Goal: Task Accomplishment & Management: Manage account settings

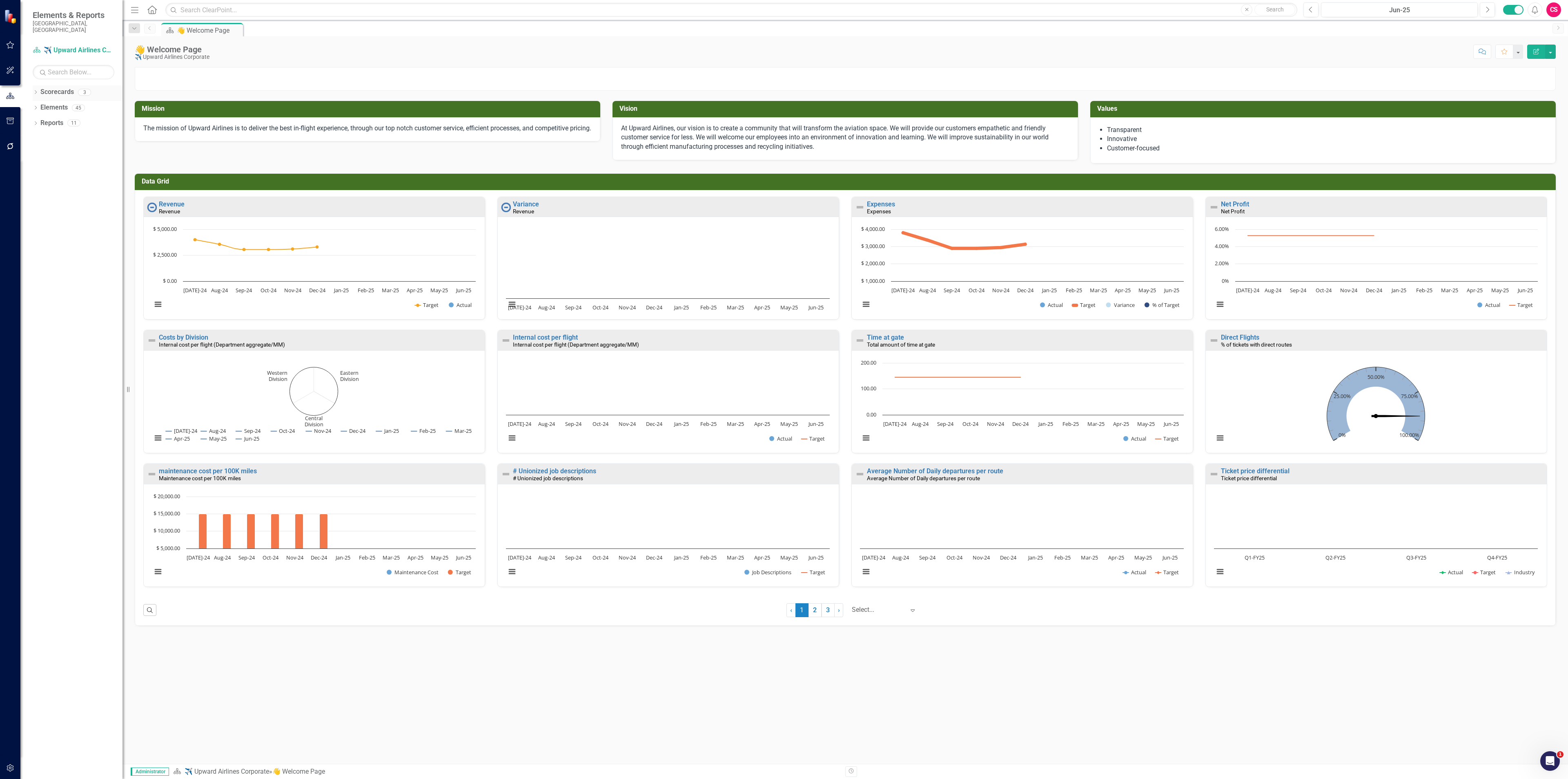
click at [35, 91] on icon "Dropdown" at bounding box center [35, 93] width 5 height 4
click at [30, 120] on icon "Dropdown" at bounding box center [27, 122] width 6 height 5
drag, startPoint x: 63, startPoint y: 117, endPoint x: 2, endPoint y: 470, distance: 358.2
click at [63, 119] on link "[GEOGRAPHIC_DATA], [GEOGRAPHIC_DATA] Strategic Plan" at bounding box center [78, 123] width 90 height 9
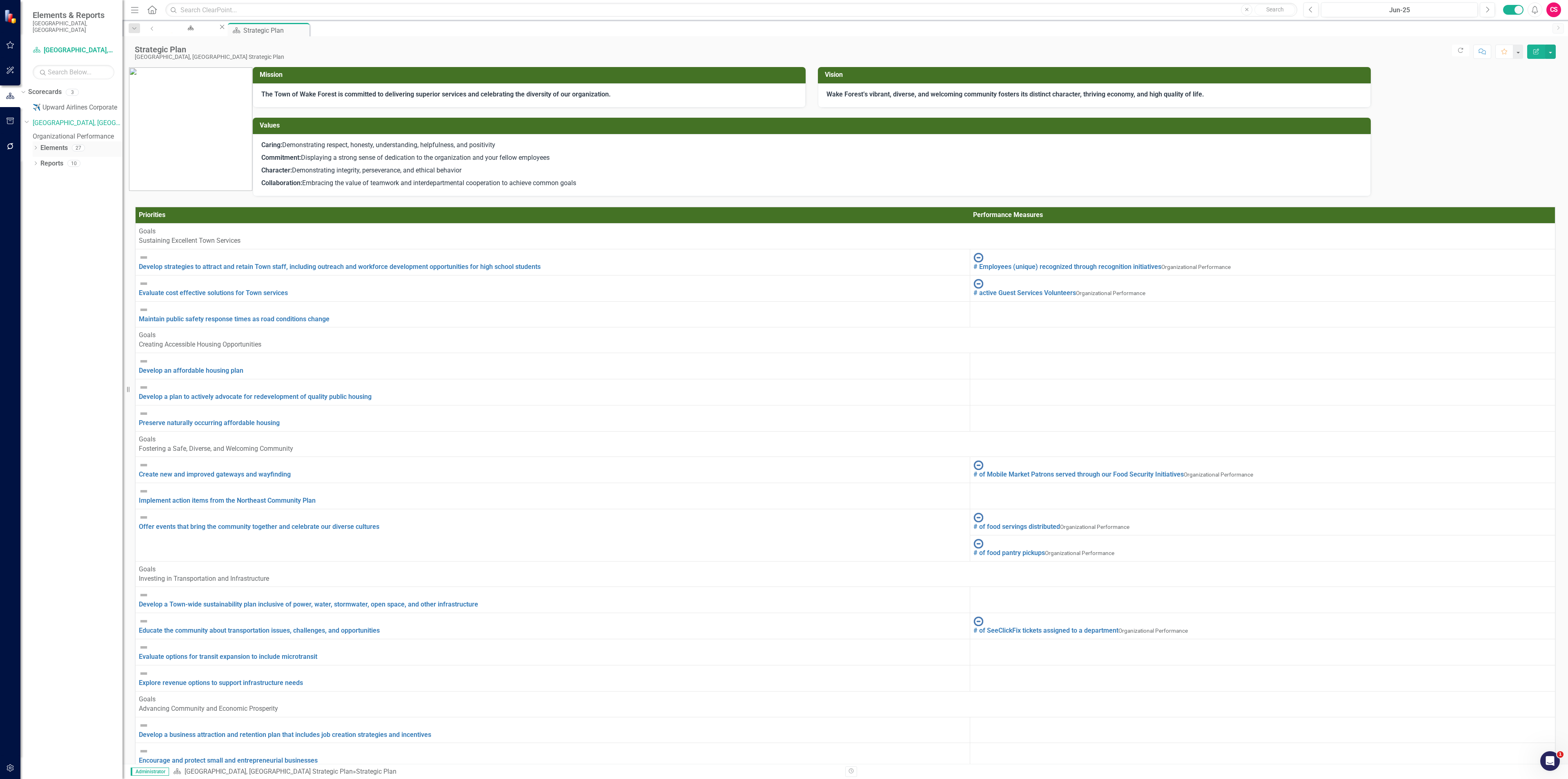
click at [59, 149] on link "Elements" at bounding box center [54, 147] width 27 height 9
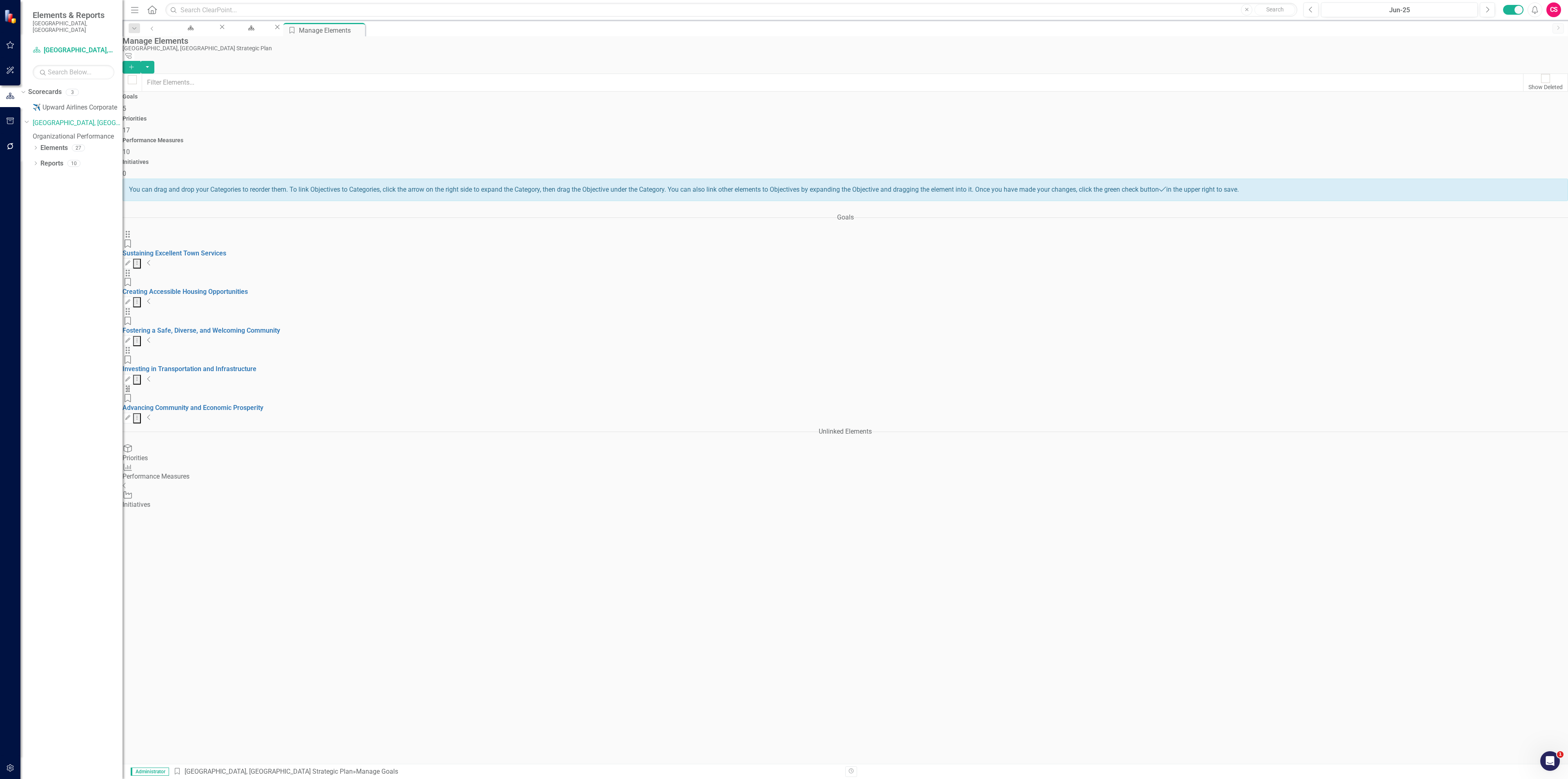
click at [80, 132] on link "Organizational Performance" at bounding box center [78, 136] width 90 height 9
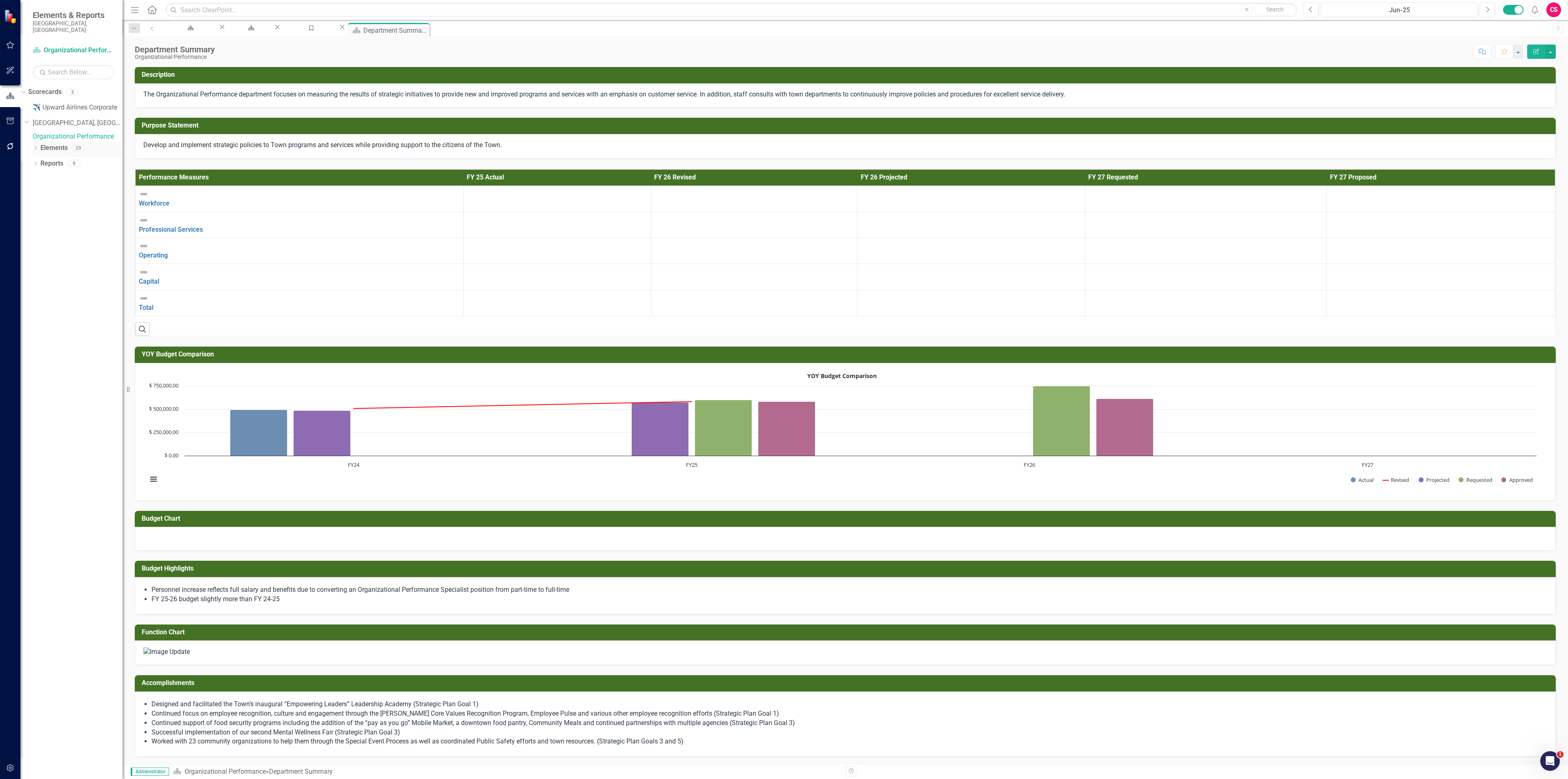
click at [55, 147] on link "Elements" at bounding box center [54, 147] width 27 height 9
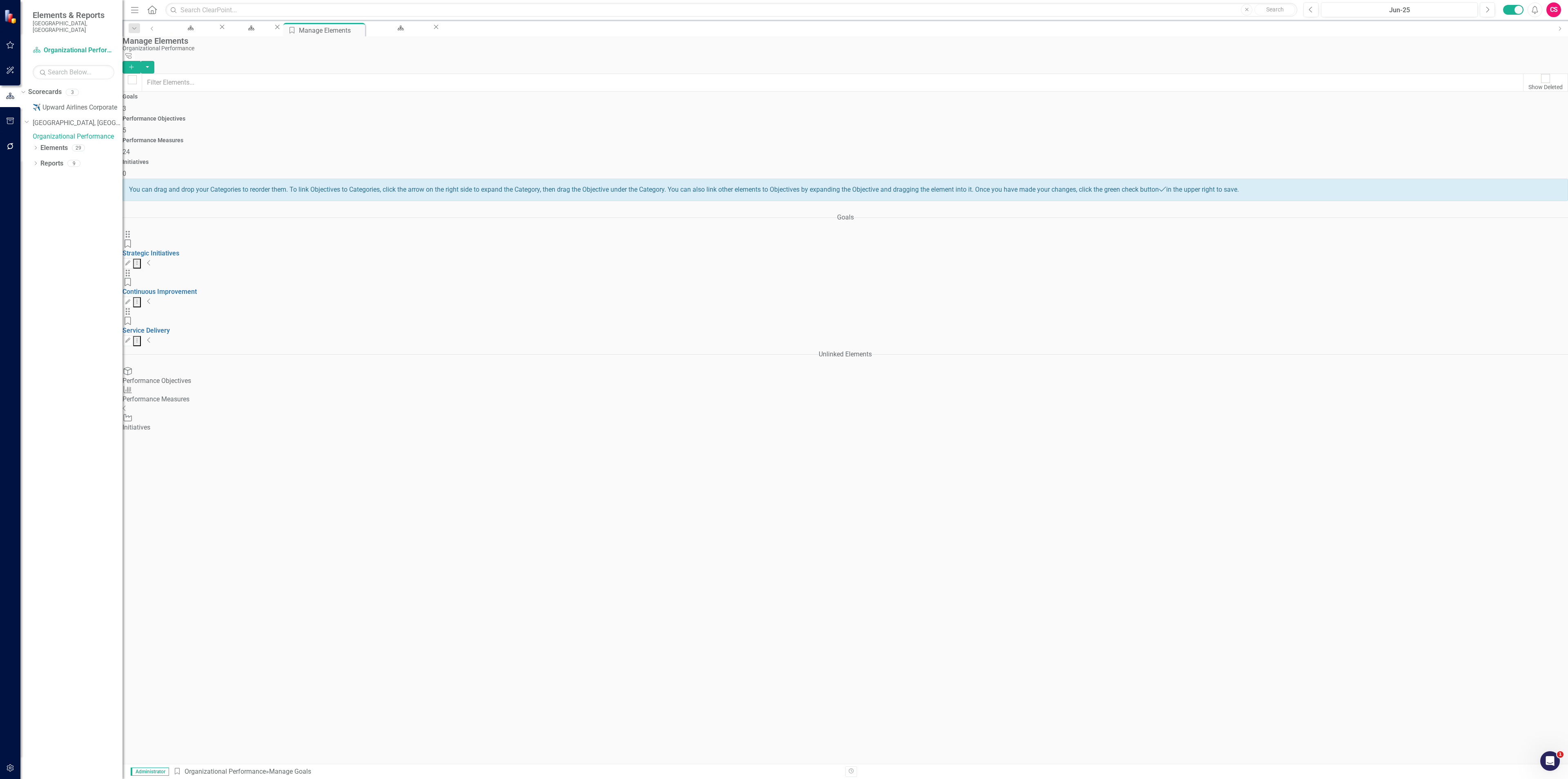
click at [940, 137] on div "Performance Measures 24" at bounding box center [845, 147] width 1446 height 19
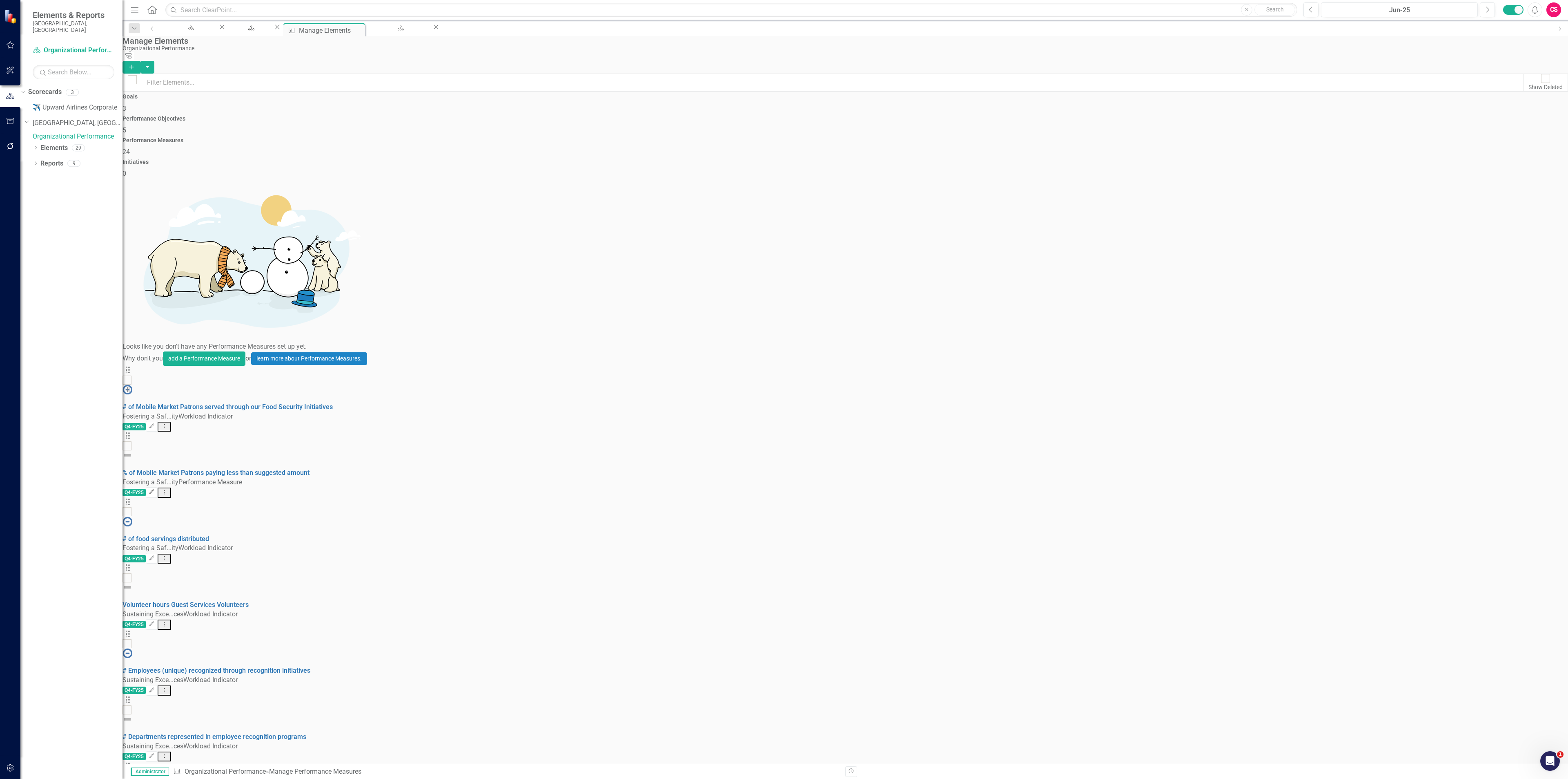
click at [154, 490] on icon "button" at bounding box center [152, 492] width 5 height 5
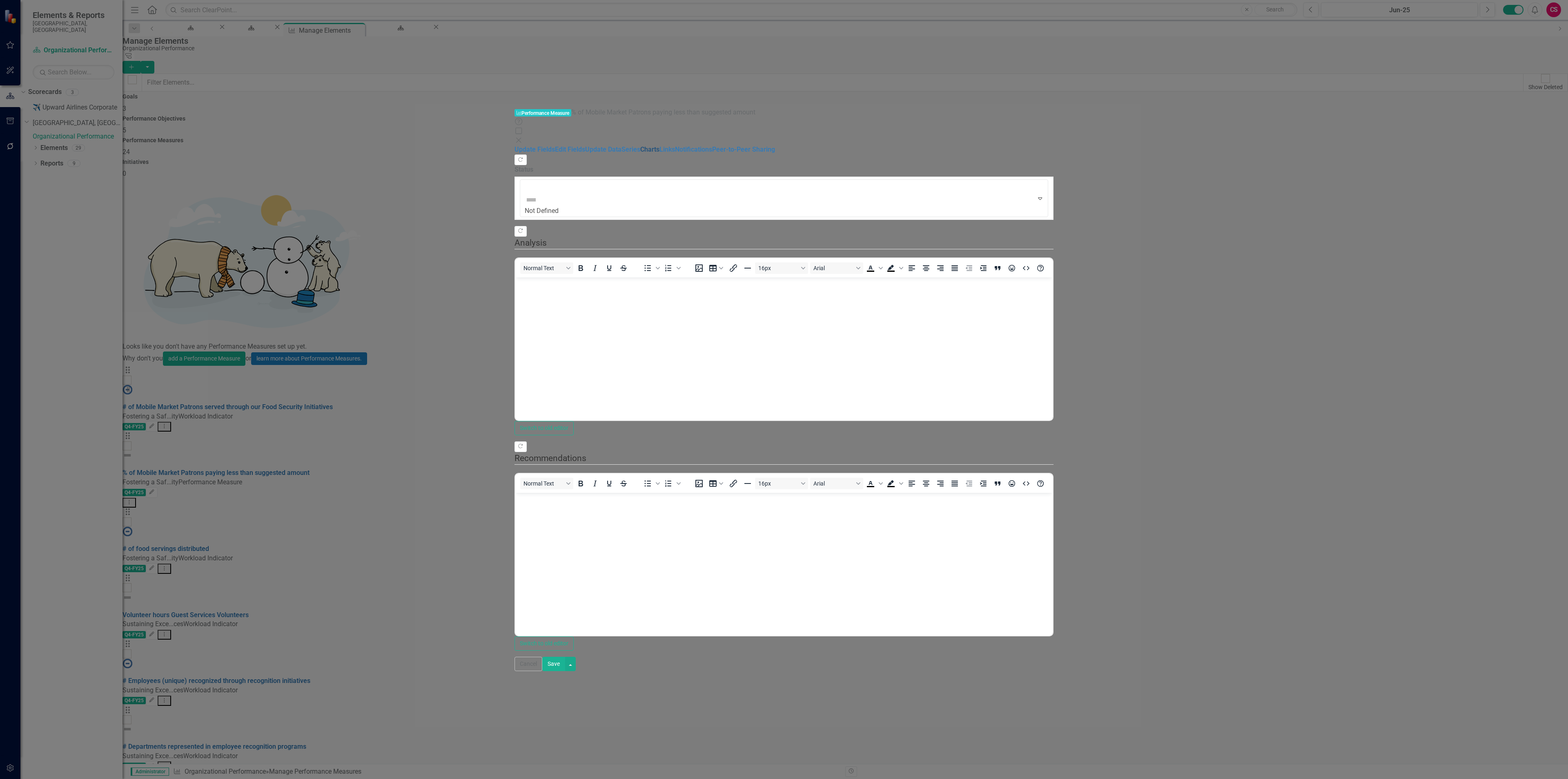
click at [640, 146] on link "Charts" at bounding box center [650, 149] width 19 height 8
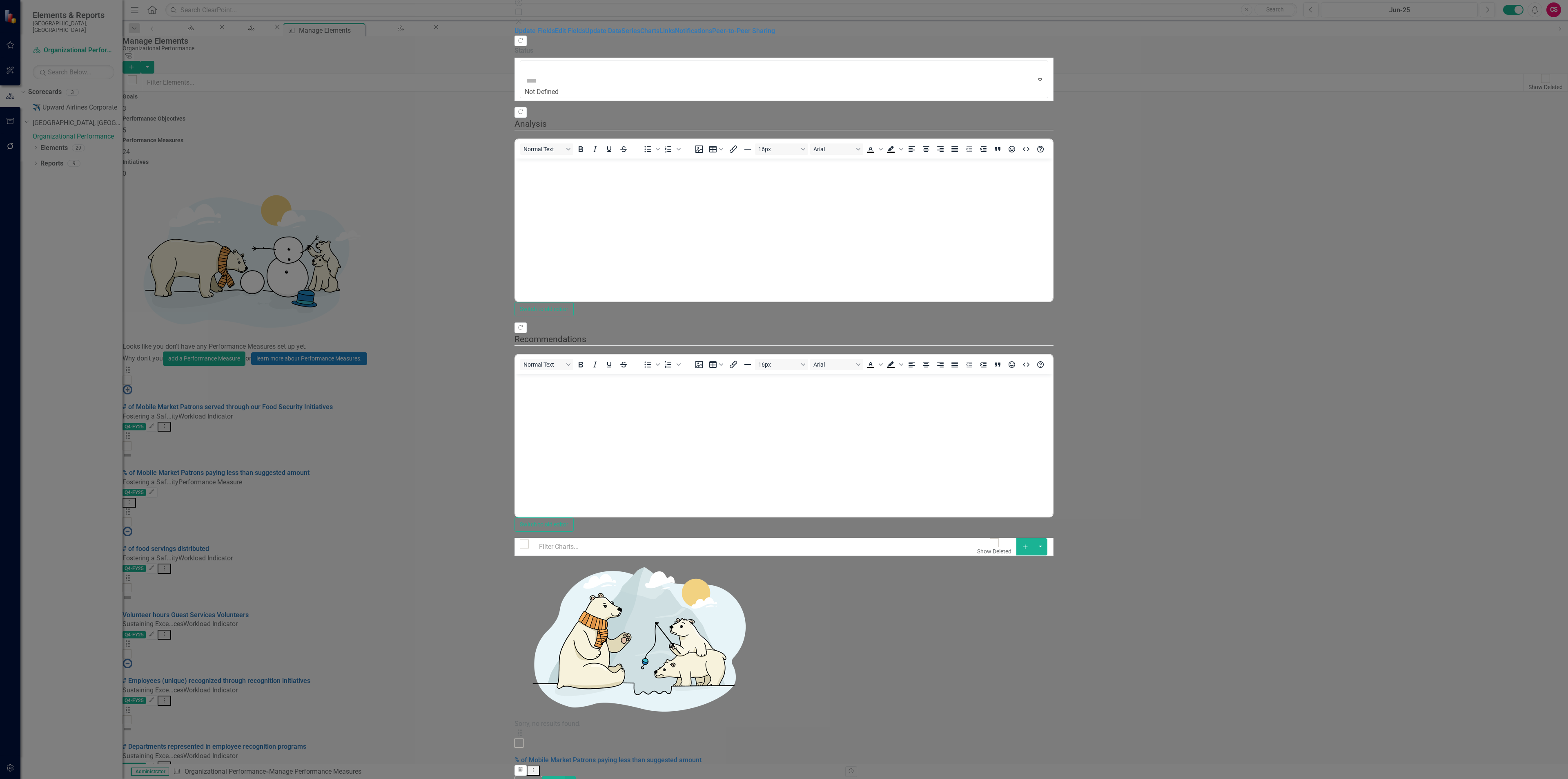
click at [615, 756] on link "% of Mobile Market Patrons paying less than suggested amount" at bounding box center [607, 760] width 187 height 8
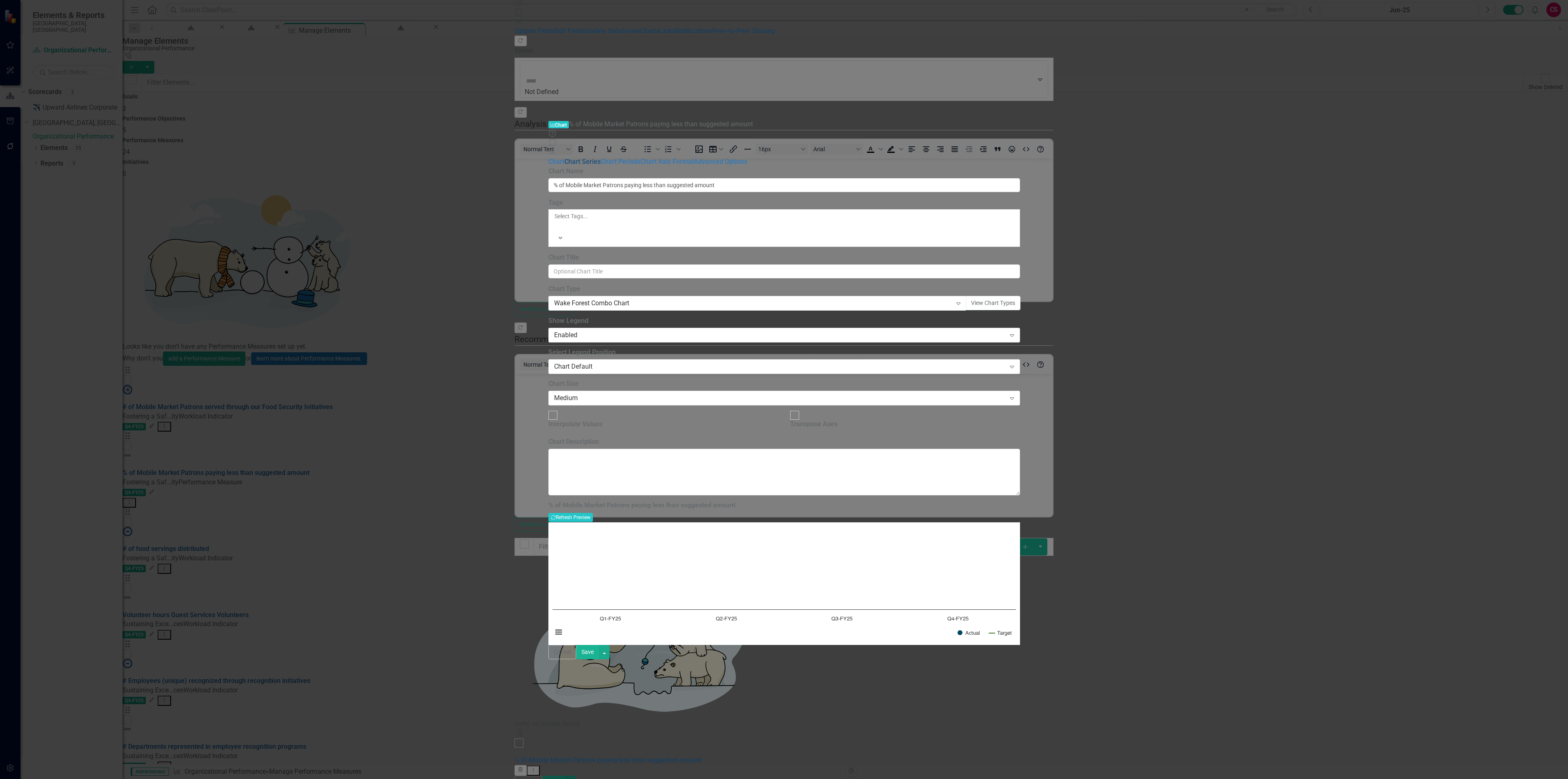
click at [564, 158] on link "Chart Series" at bounding box center [583, 161] width 37 height 8
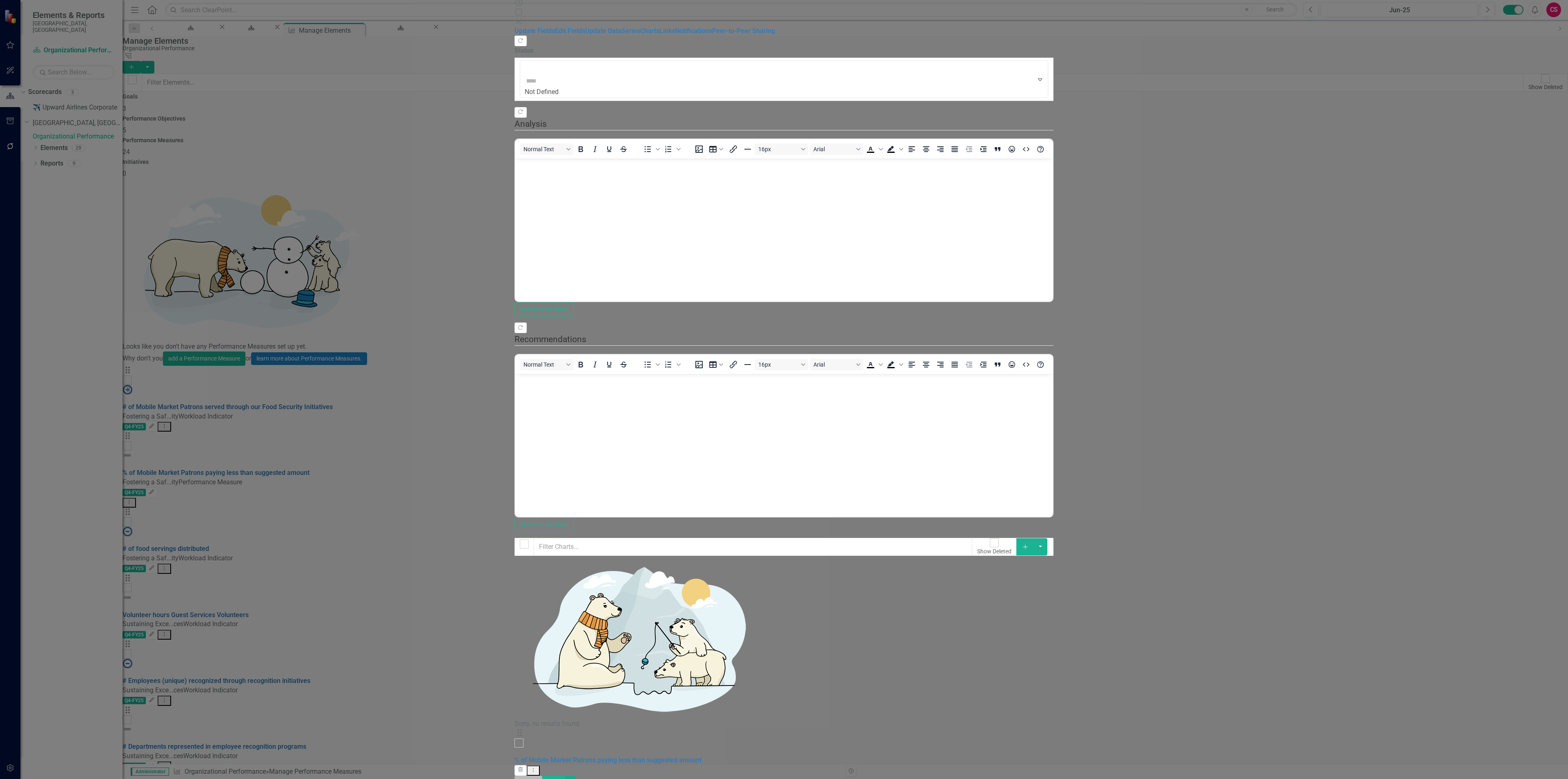
click at [542, 775] on button "Cancel" at bounding box center [528, 782] width 28 height 14
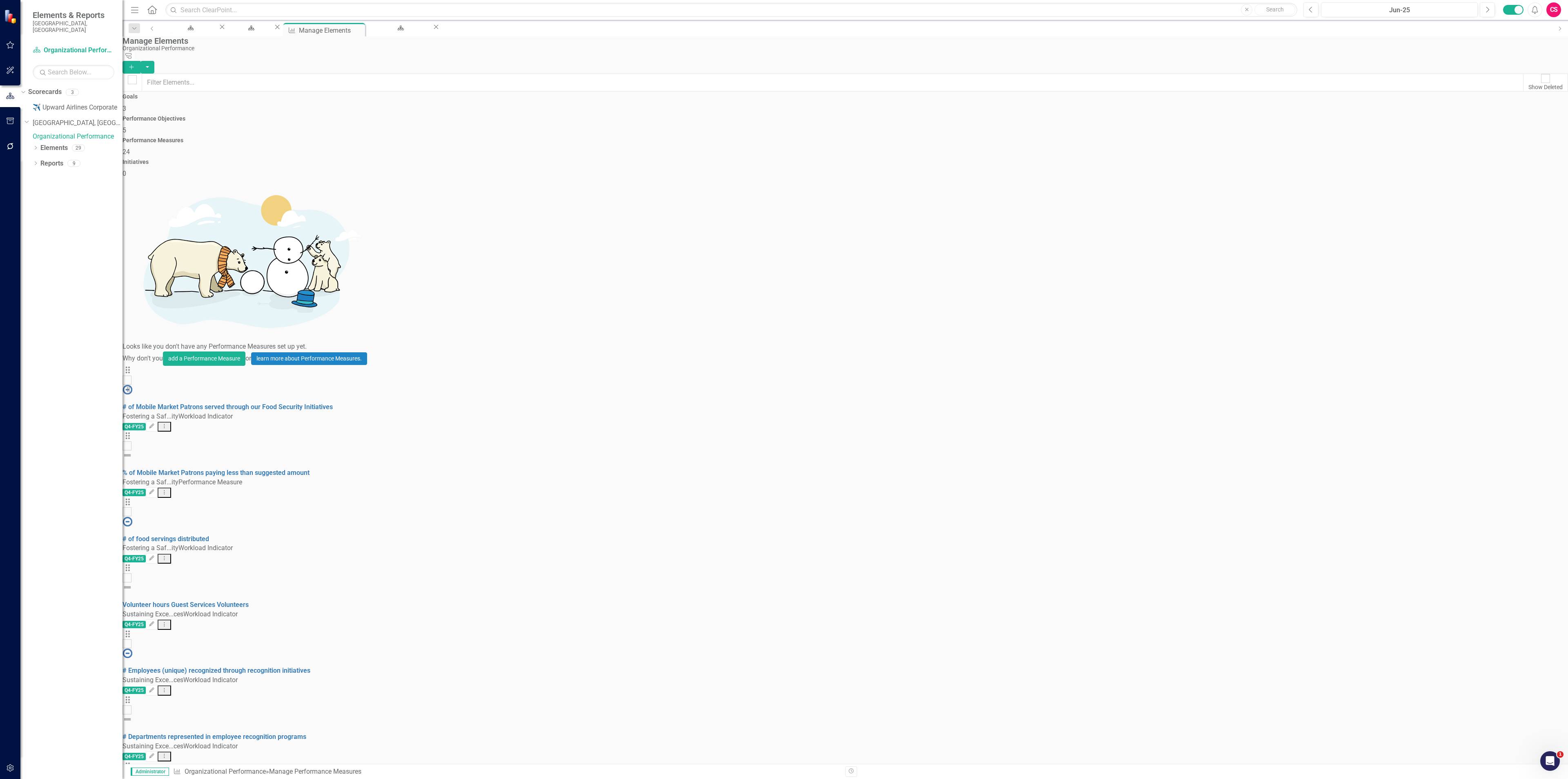
click at [13, 139] on button "button" at bounding box center [10, 147] width 18 height 17
click at [57, 193] on link "Bulk Changes" at bounding box center [72, 188] width 102 height 9
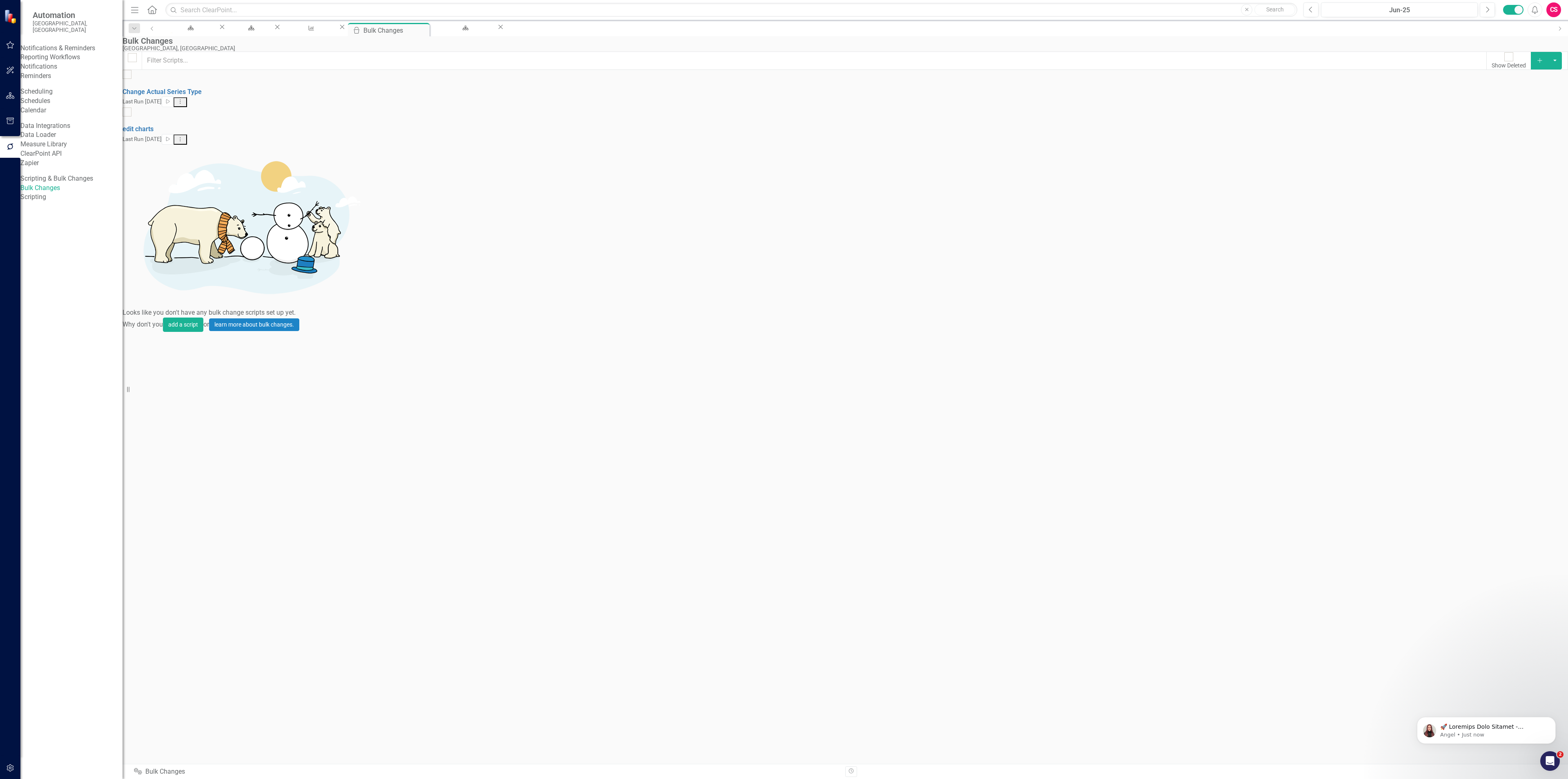
click at [1536, 63] on icon "Add" at bounding box center [1540, 60] width 7 height 5
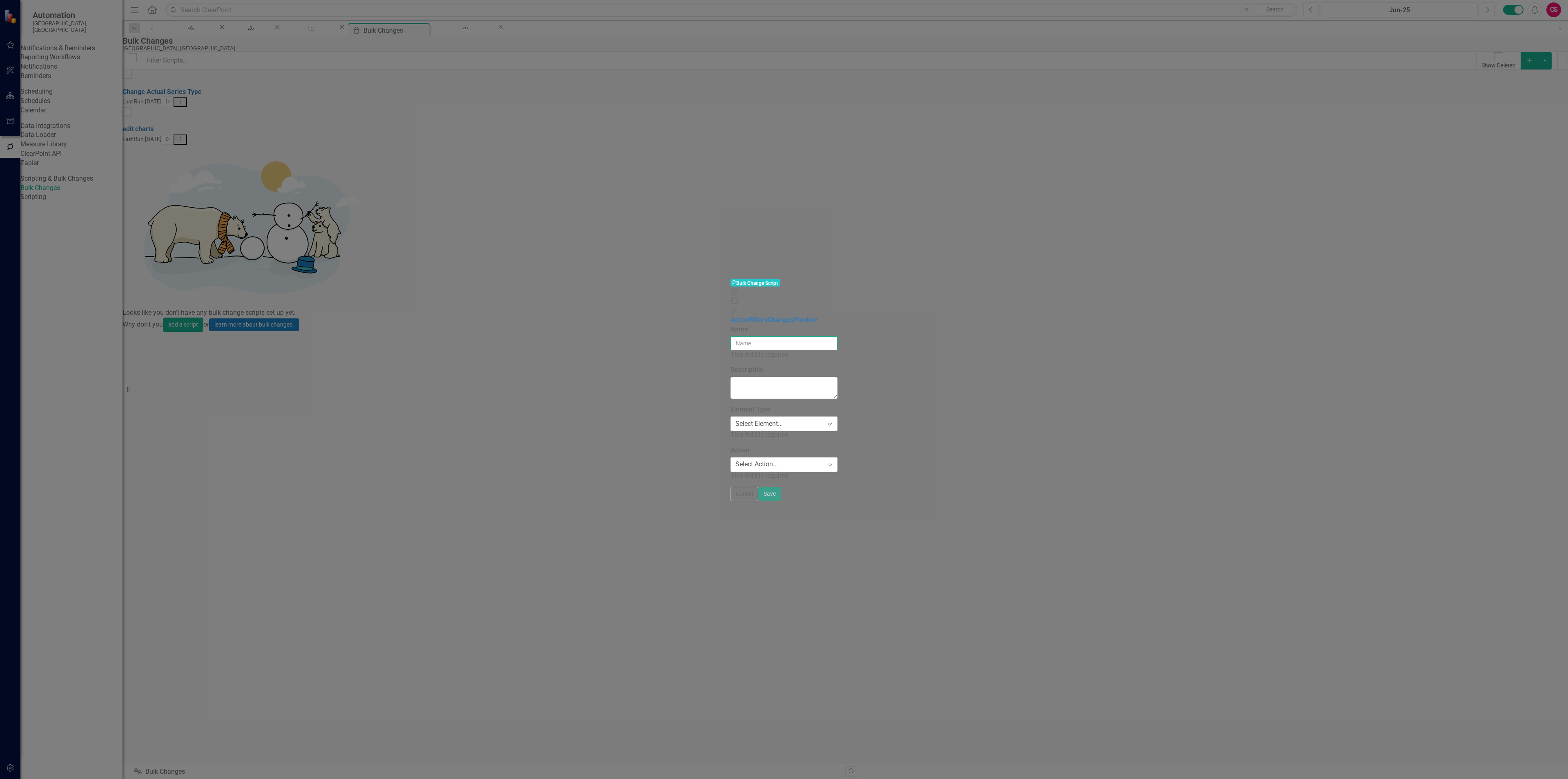
click at [735, 336] on input "Name" at bounding box center [784, 343] width 107 height 14
type input "Add Series"
click at [730, 412] on div "Select Element... Expand" at bounding box center [784, 419] width 107 height 15
click at [735, 451] on div "Select Action..." at bounding box center [757, 455] width 43 height 9
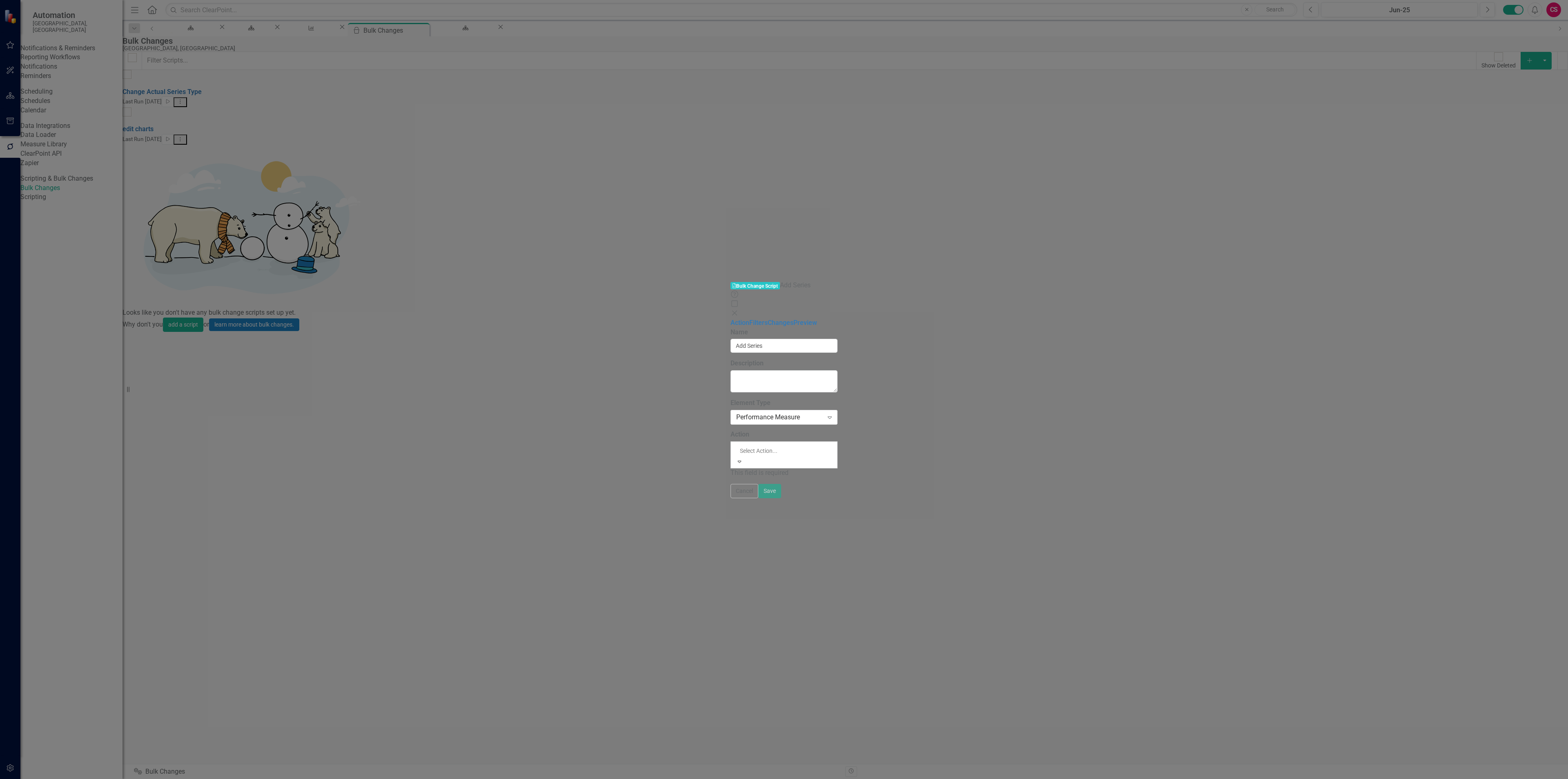
click at [618, 778] on div "Edit" at bounding box center [784, 792] width 1568 height 9
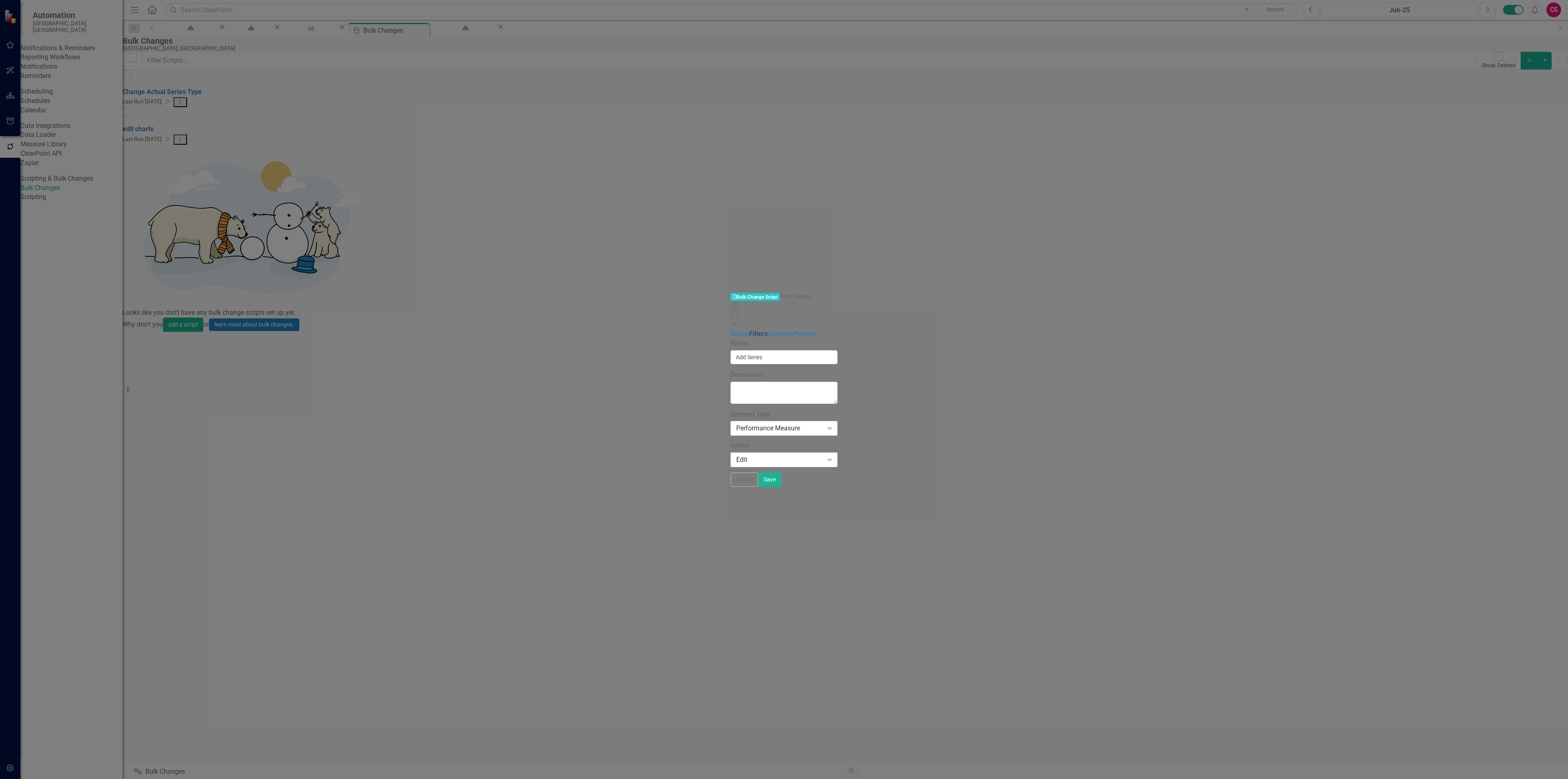
click at [749, 330] on link "Filters" at bounding box center [758, 333] width 18 height 8
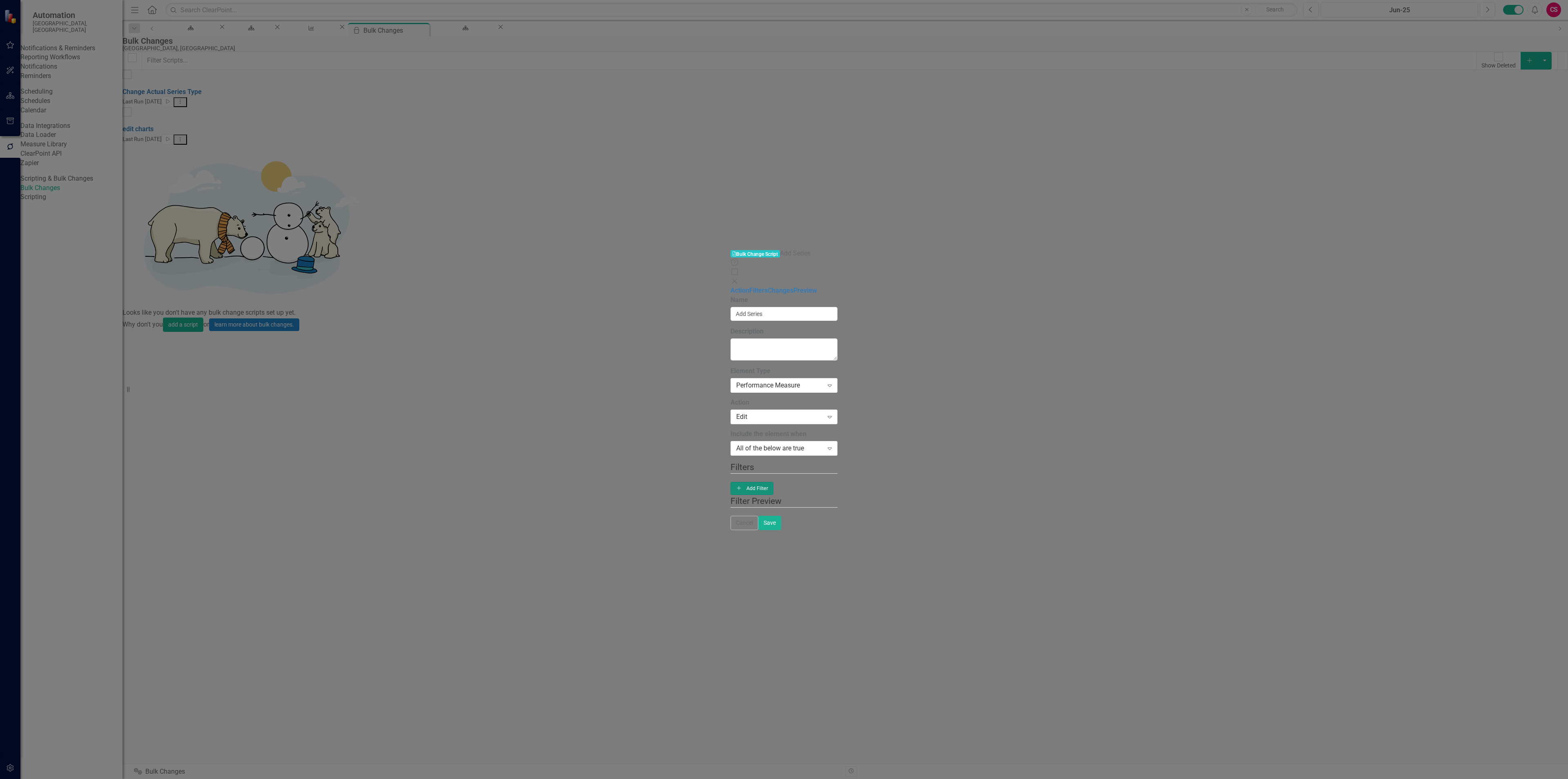
click at [774, 482] on button "Add Add Filter" at bounding box center [752, 488] width 43 height 13
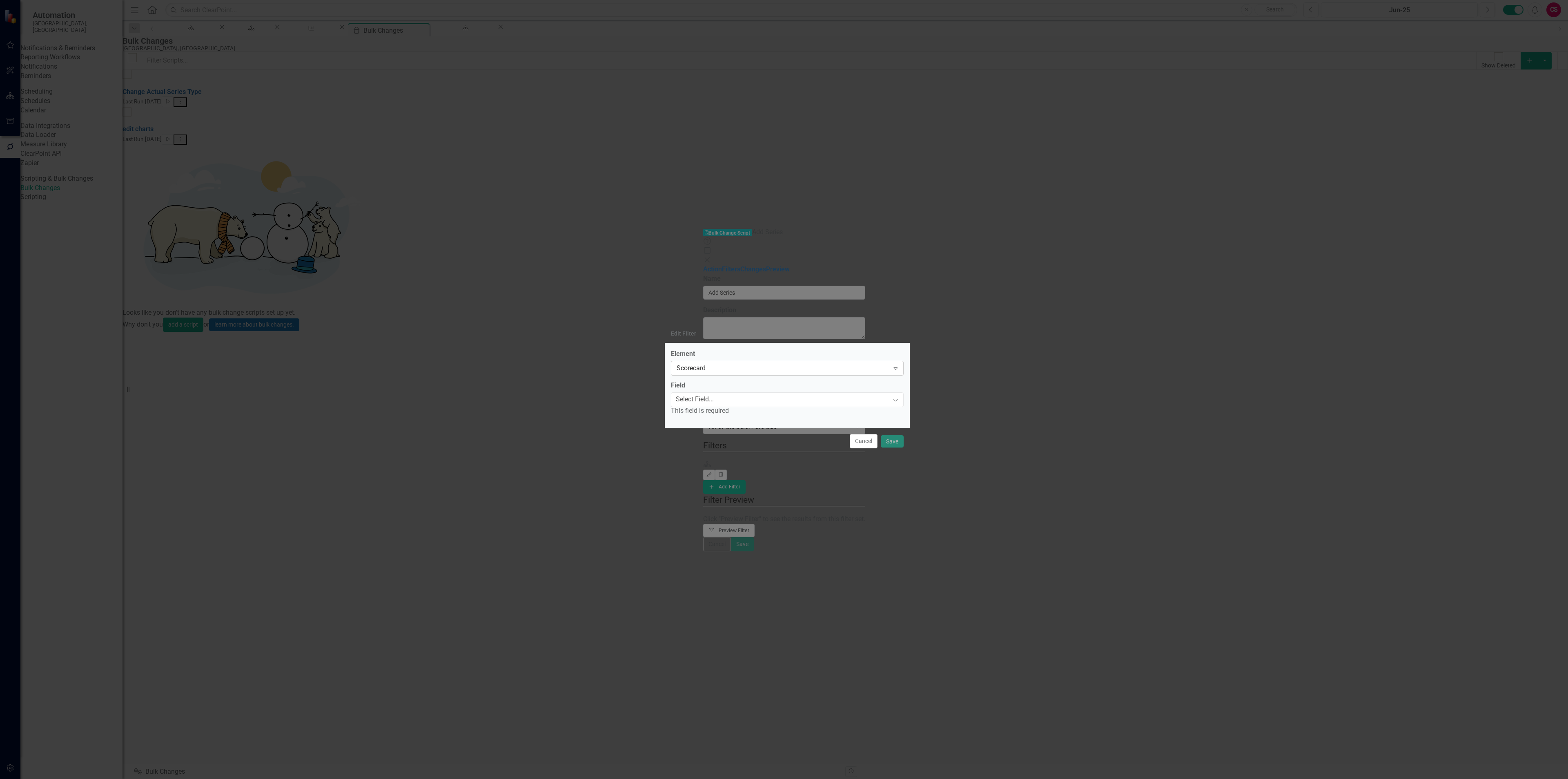
click at [769, 363] on div "Scorecard" at bounding box center [783, 367] width 213 height 9
click at [714, 401] on div "Select Field..." at bounding box center [695, 399] width 38 height 9
click at [729, 778] on div "Name" at bounding box center [784, 783] width 1568 height 9
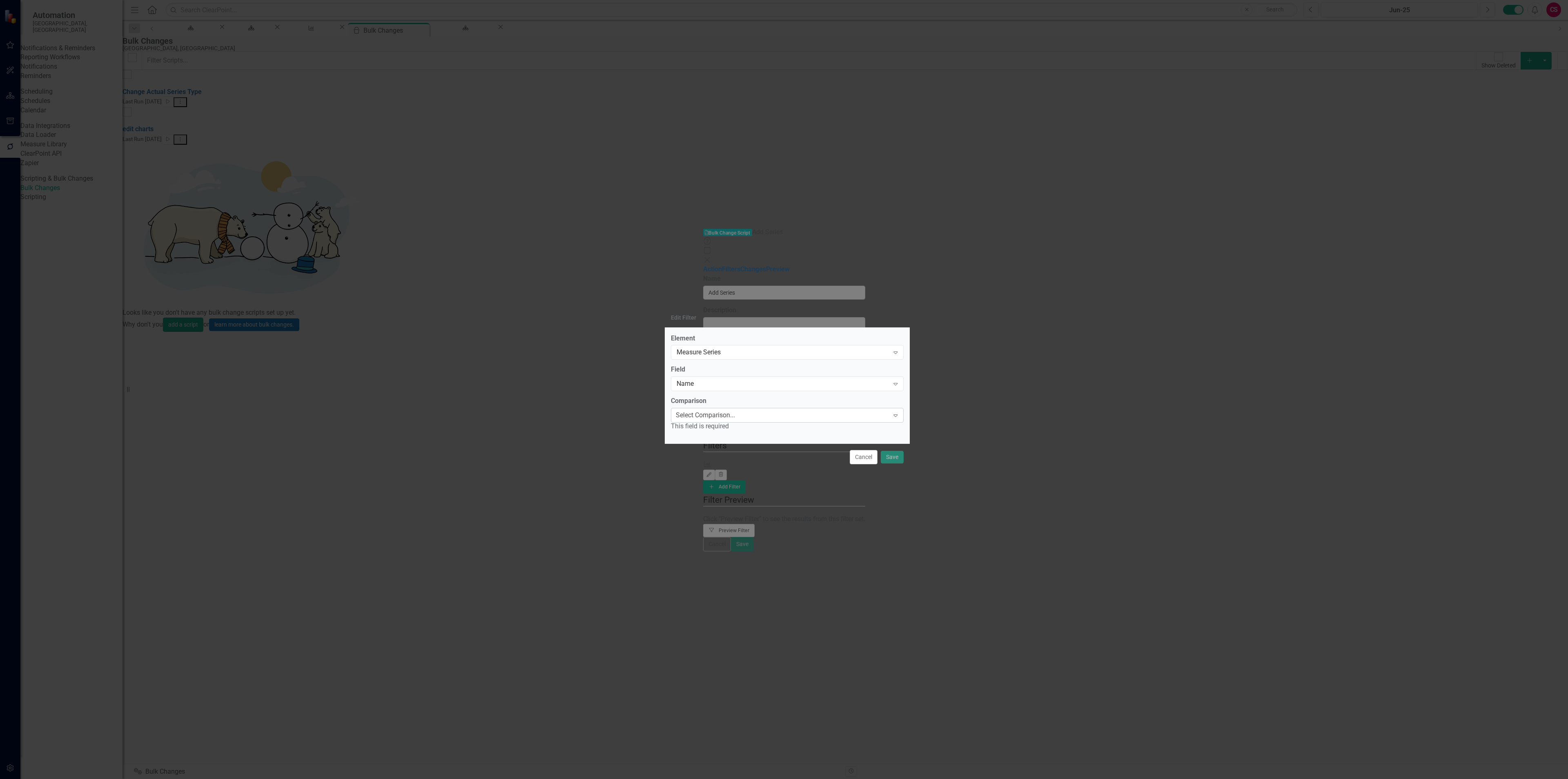
click at [735, 416] on div "Select Comparison..." at bounding box center [705, 415] width 59 height 9
click at [750, 351] on div "Measure Series" at bounding box center [783, 345] width 213 height 9
click at [739, 778] on div "Scorecard" at bounding box center [784, 783] width 1568 height 9
click at [720, 415] on div "Select Comparison..." at bounding box center [705, 415] width 59 height 9
click at [715, 778] on div "Equals" at bounding box center [784, 783] width 1568 height 9
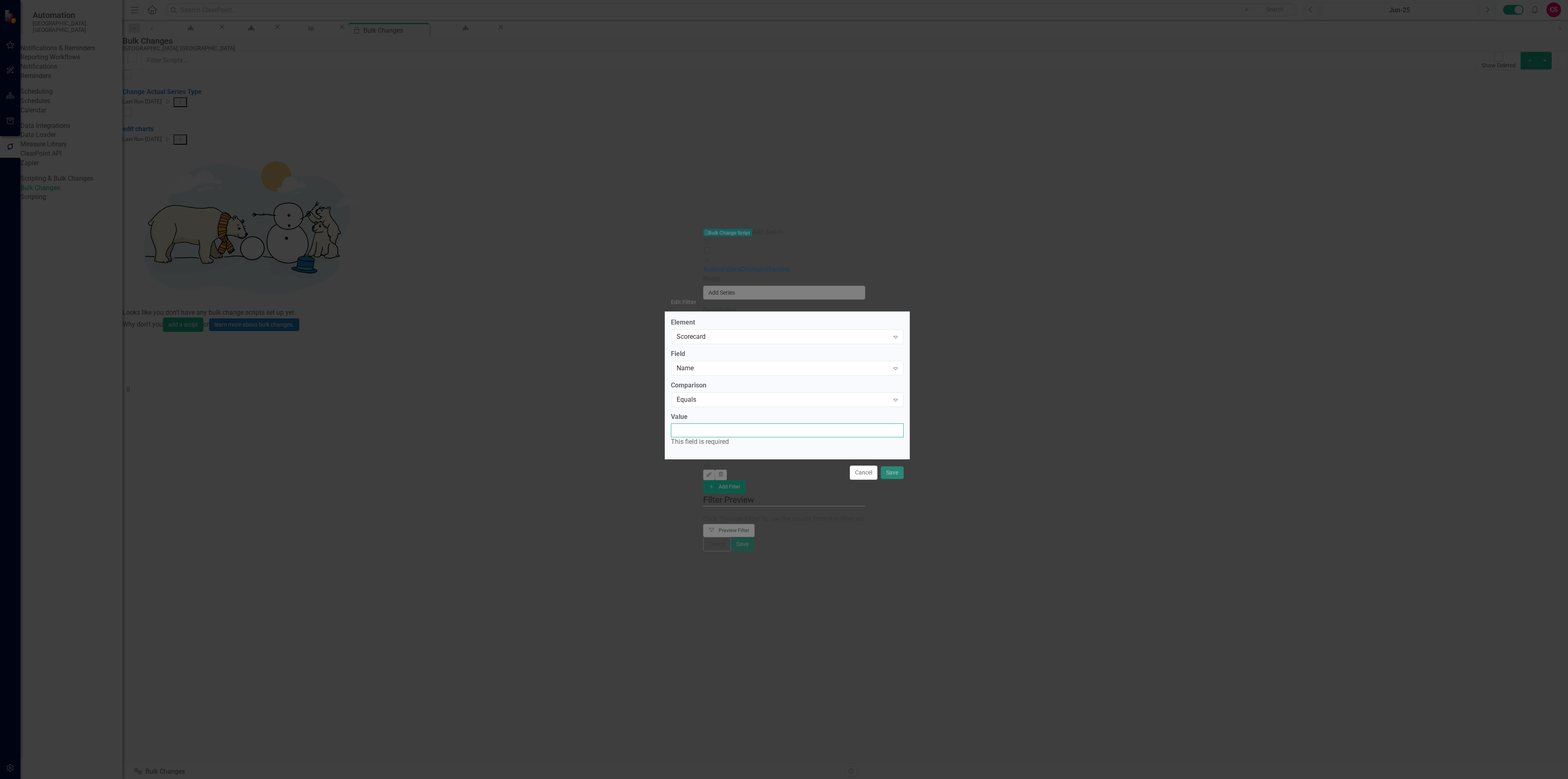
click at [715, 431] on input "Value" at bounding box center [787, 430] width 233 height 14
type input "Organizational Performance"
click at [892, 472] on button "Save" at bounding box center [892, 468] width 23 height 14
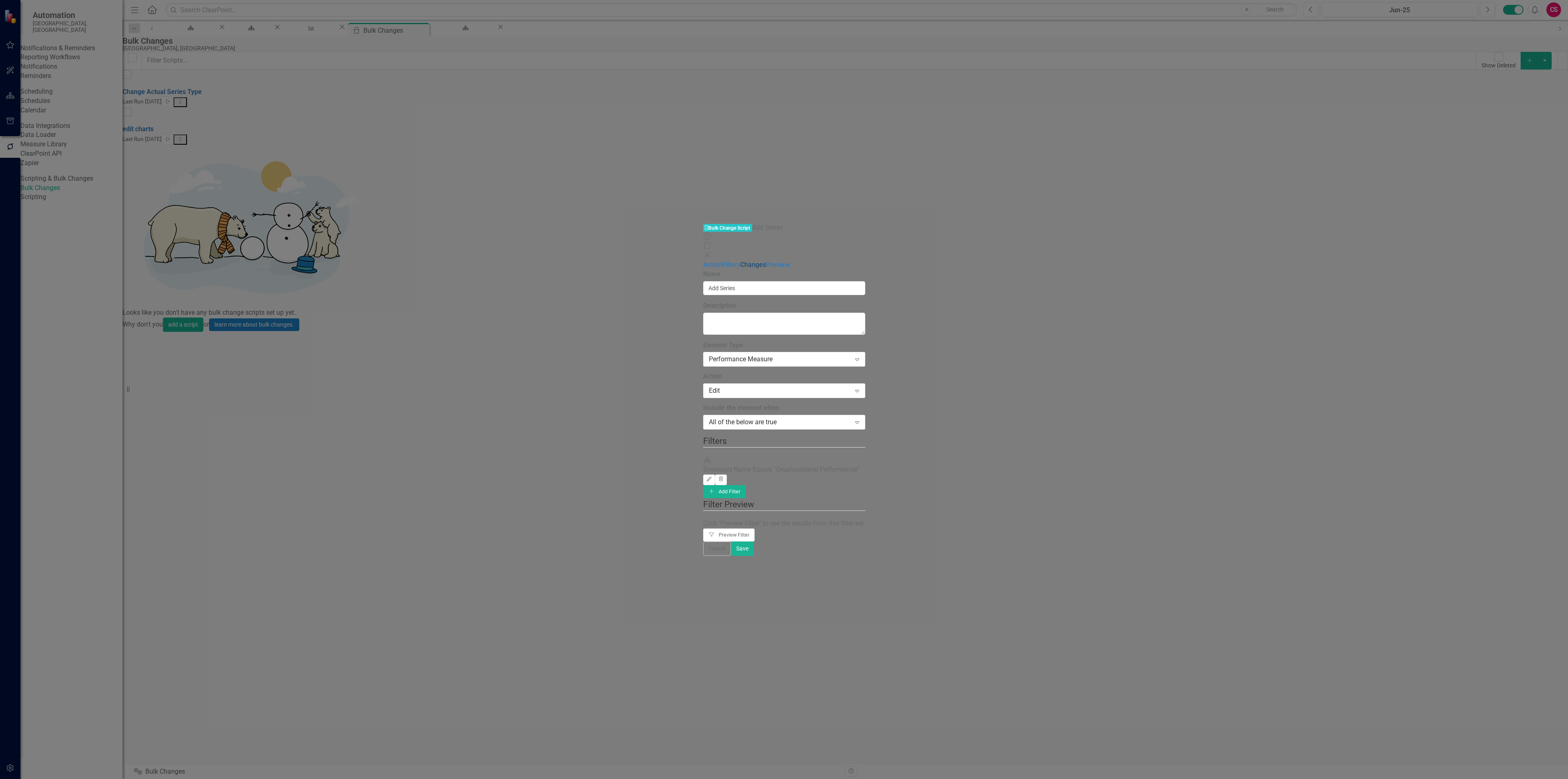
click at [740, 261] on link "Changes" at bounding box center [753, 264] width 26 height 8
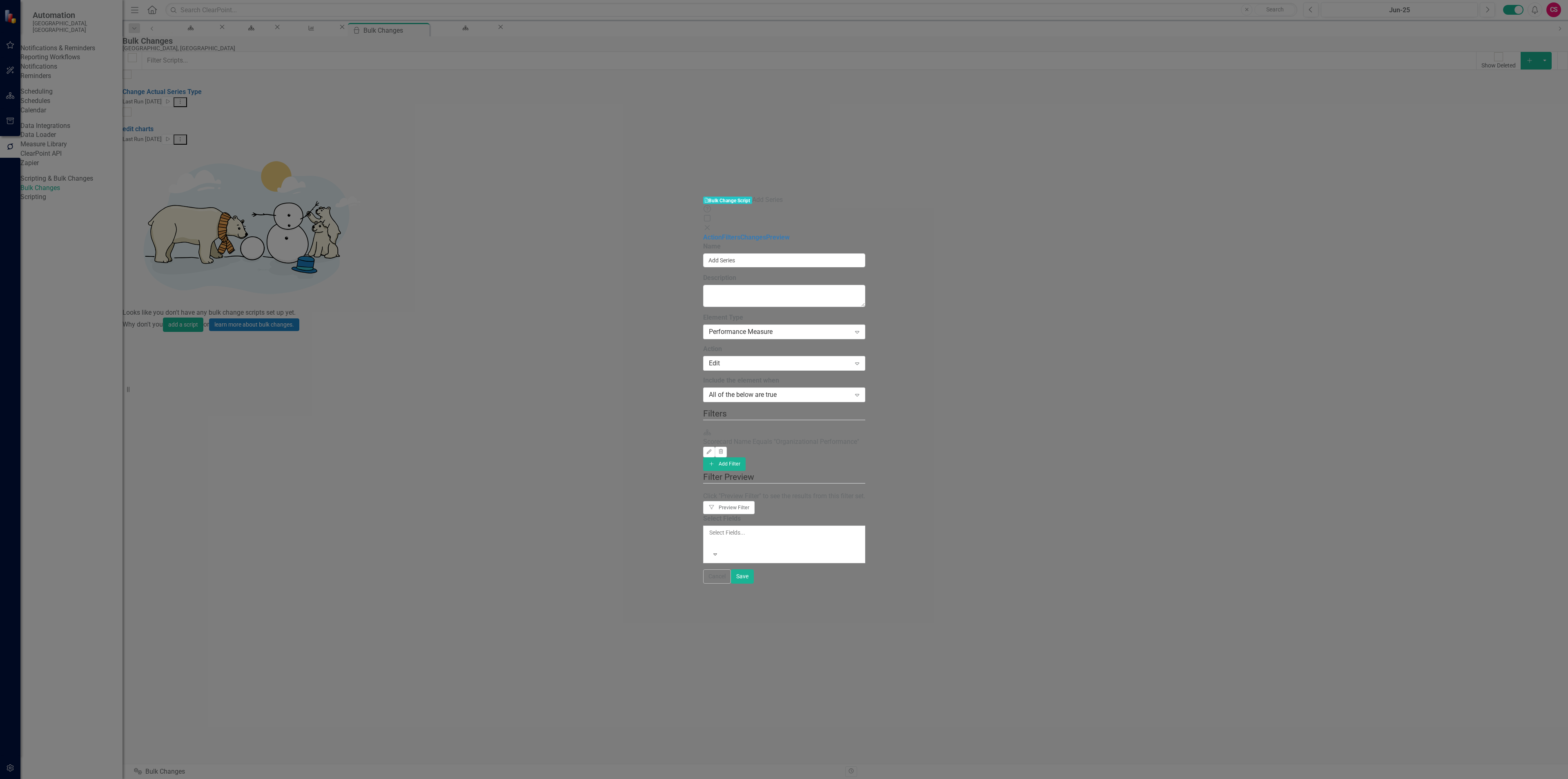
click at [709, 537] on div at bounding box center [710, 542] width 1 height 10
click at [731, 582] on button "Cancel" at bounding box center [717, 574] width 28 height 14
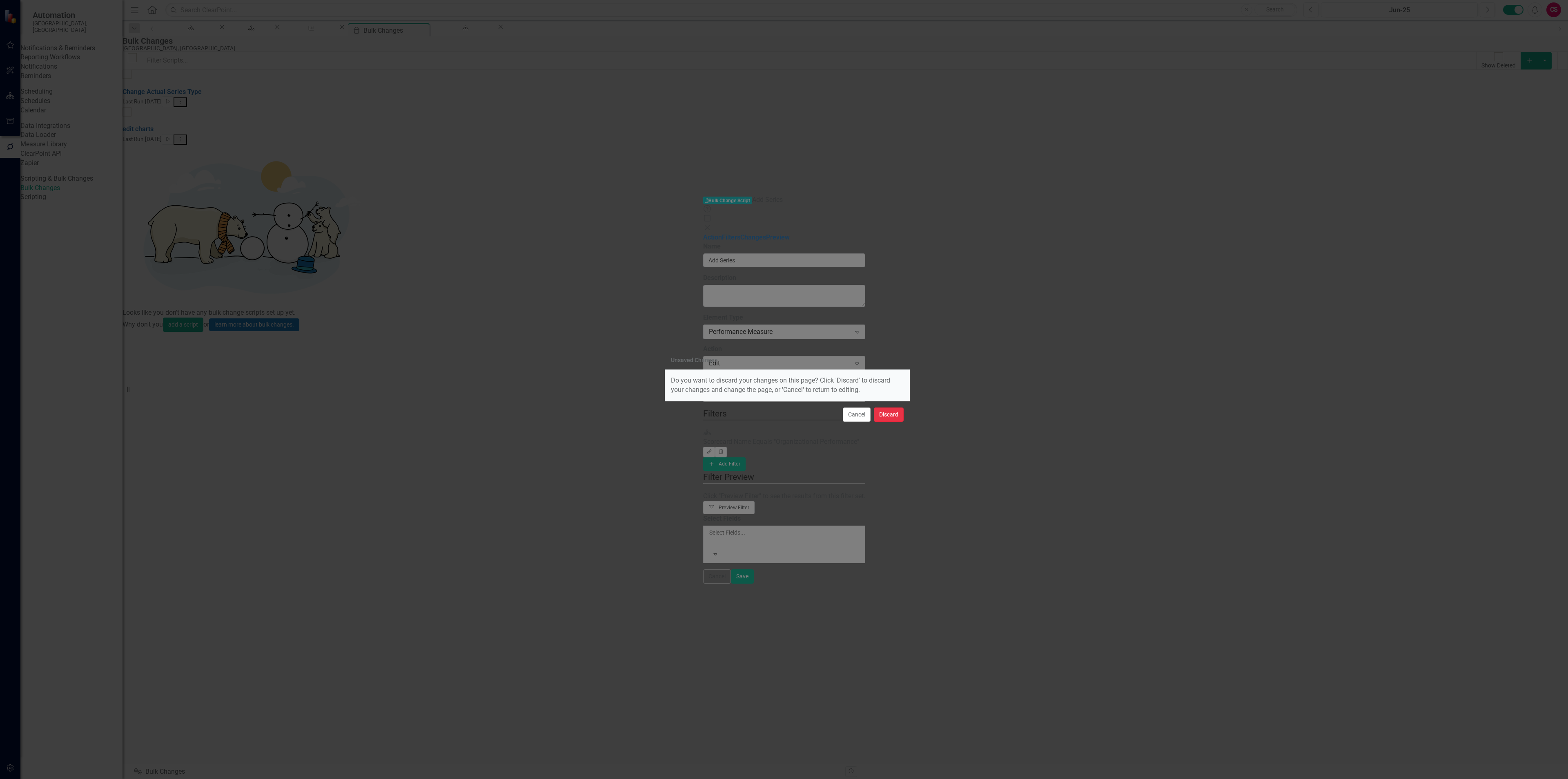
click at [884, 419] on button "Discard" at bounding box center [889, 414] width 30 height 14
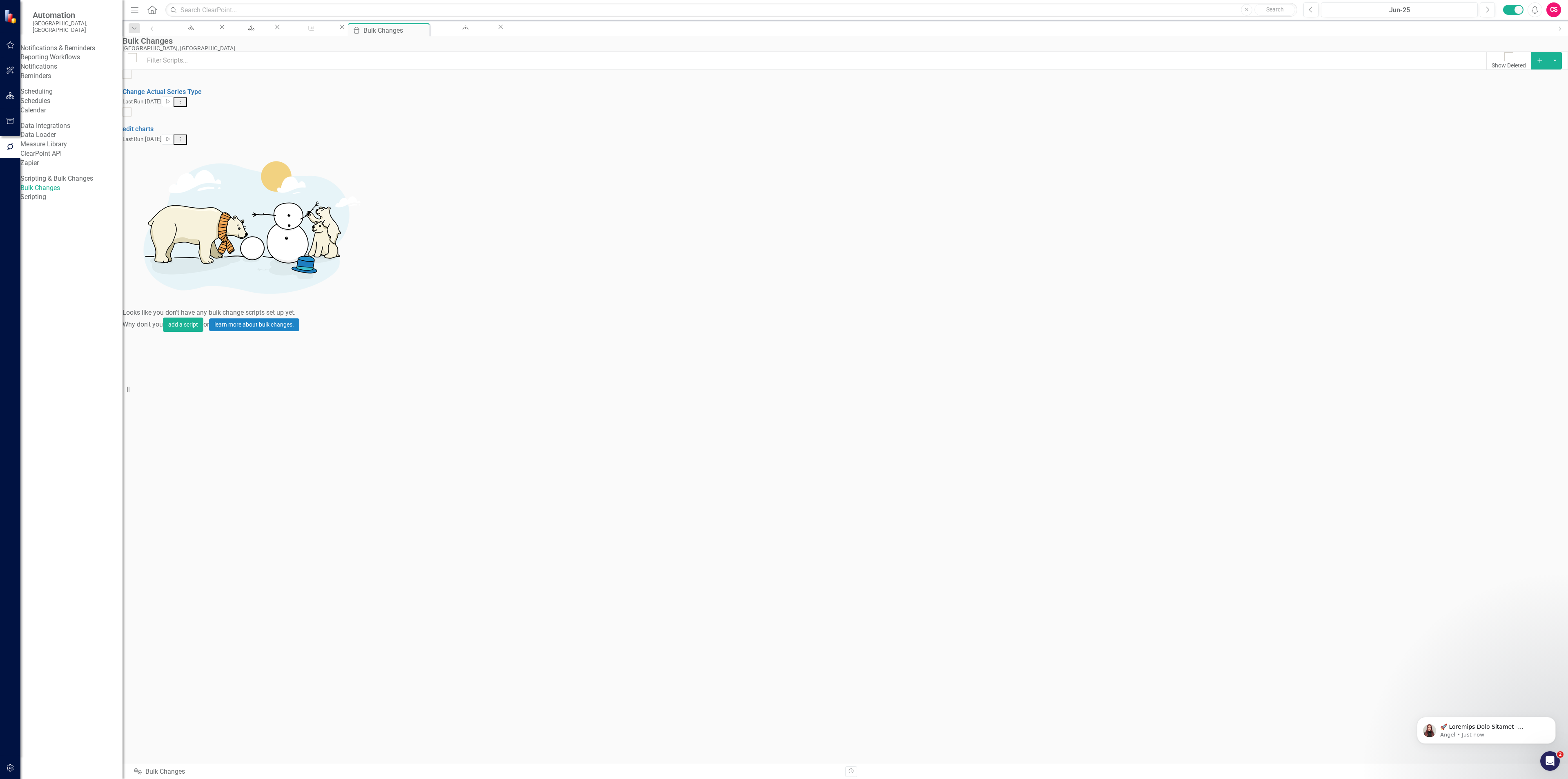
click at [55, 202] on link "Scripting" at bounding box center [72, 197] width 102 height 9
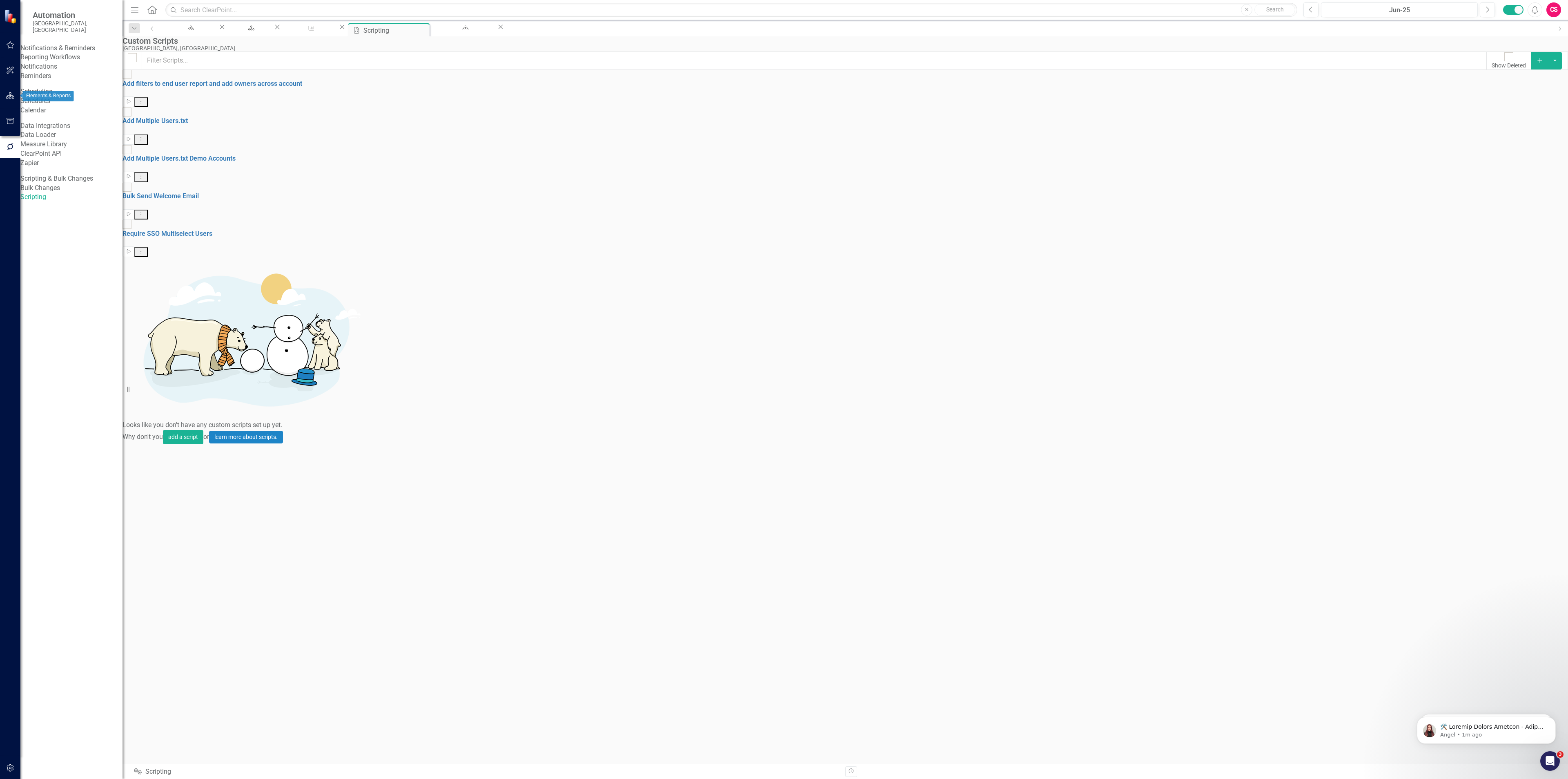
click at [8, 97] on icon "button" at bounding box center [10, 96] width 9 height 7
click at [38, 87] on div "Dropdown Scorecards 3" at bounding box center [78, 93] width 90 height 15
click at [35, 91] on icon "Dropdown" at bounding box center [35, 93] width 5 height 4
click at [30, 120] on icon "Dropdown" at bounding box center [27, 122] width 6 height 5
click at [65, 132] on link "Organizational Performance" at bounding box center [78, 136] width 90 height 9
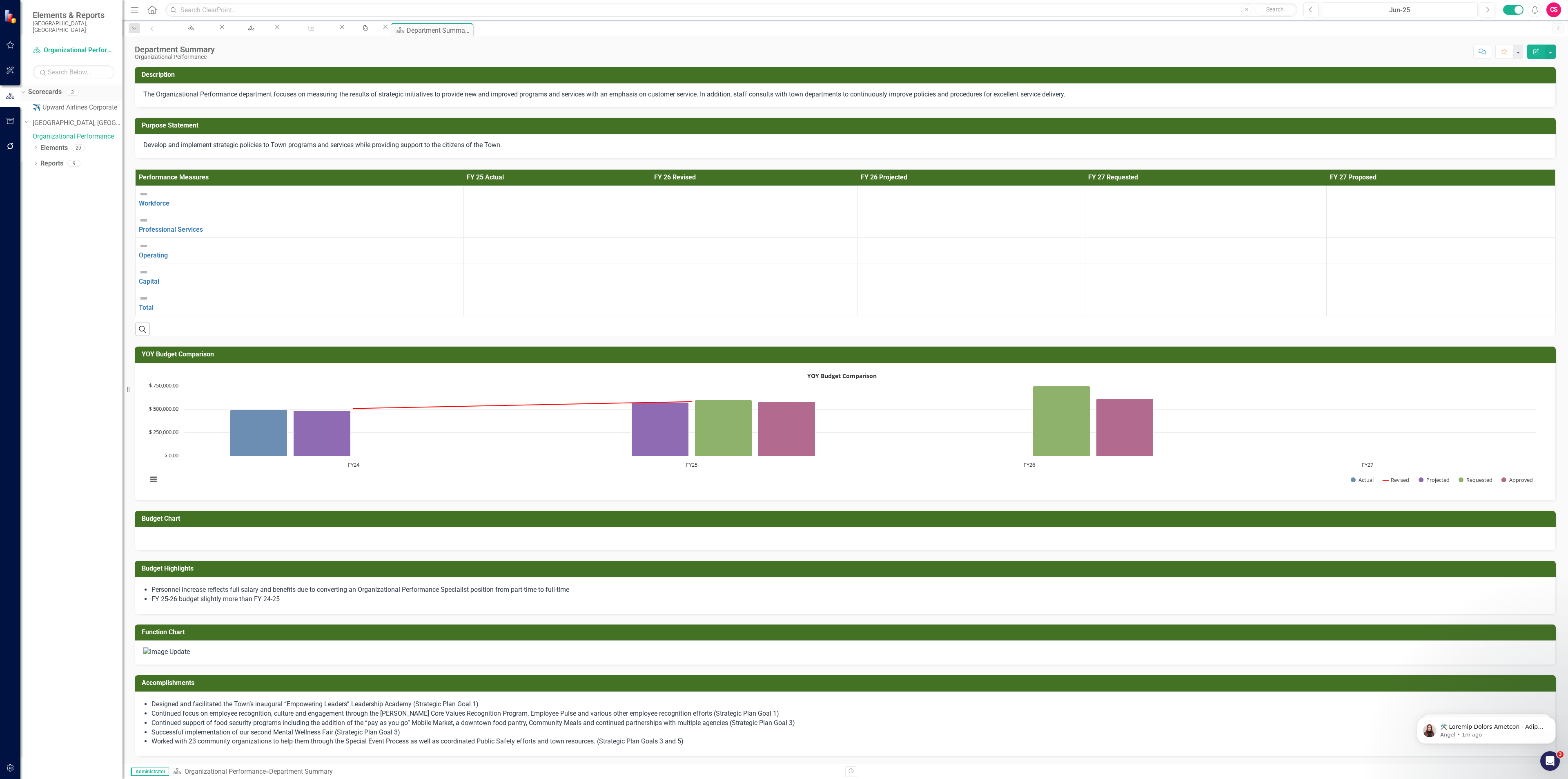
click at [61, 88] on link "Scorecards" at bounding box center [44, 92] width 33 height 9
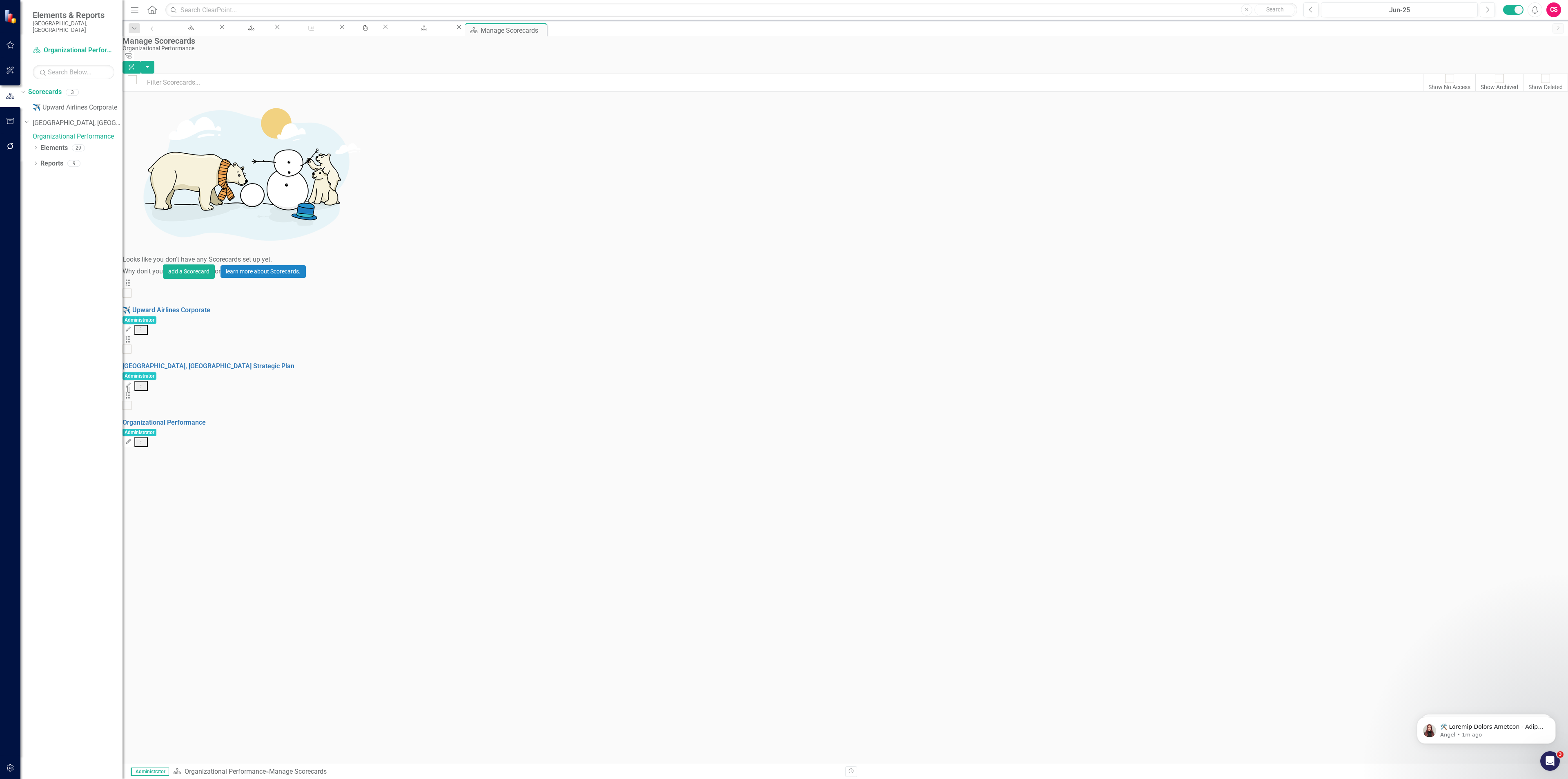
click at [144, 439] on icon "Dropdown Menu" at bounding box center [141, 441] width 7 height 5
click at [1511, 179] on link "Copy Duplicate Scorecard" at bounding box center [1508, 180] width 90 height 15
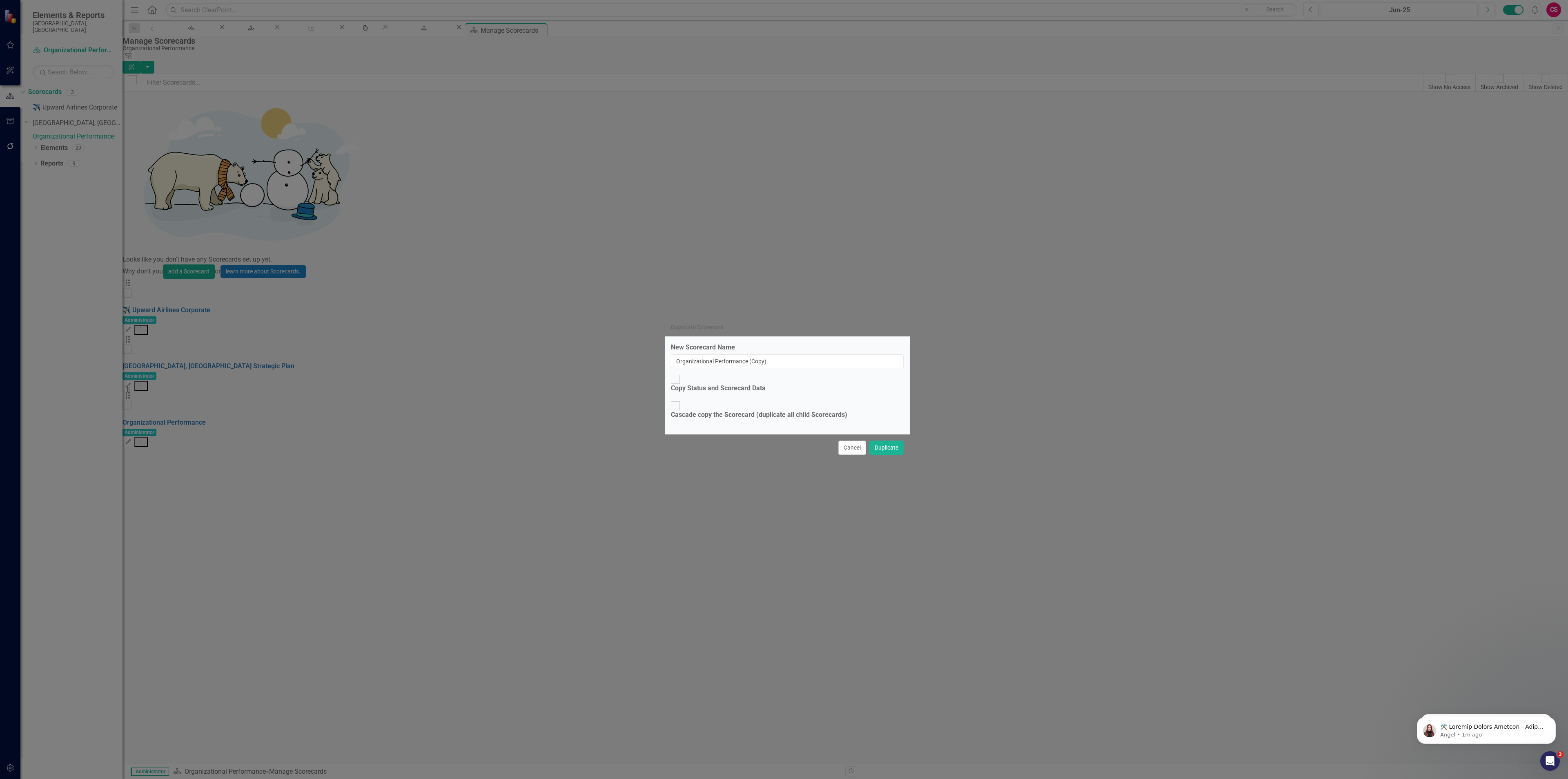
click at [711, 392] on div "Copy Status and Scorecard Data" at bounding box center [718, 388] width 95 height 9
click at [682, 386] on input "Copy Status and Scorecard Data" at bounding box center [675, 379] width 13 height 13
click at [710, 392] on div "Copy Status and Scorecard Data" at bounding box center [718, 388] width 95 height 9
click at [682, 386] on input "Copy Status and Scorecard Data" at bounding box center [675, 379] width 13 height 13
checkbox input "false"
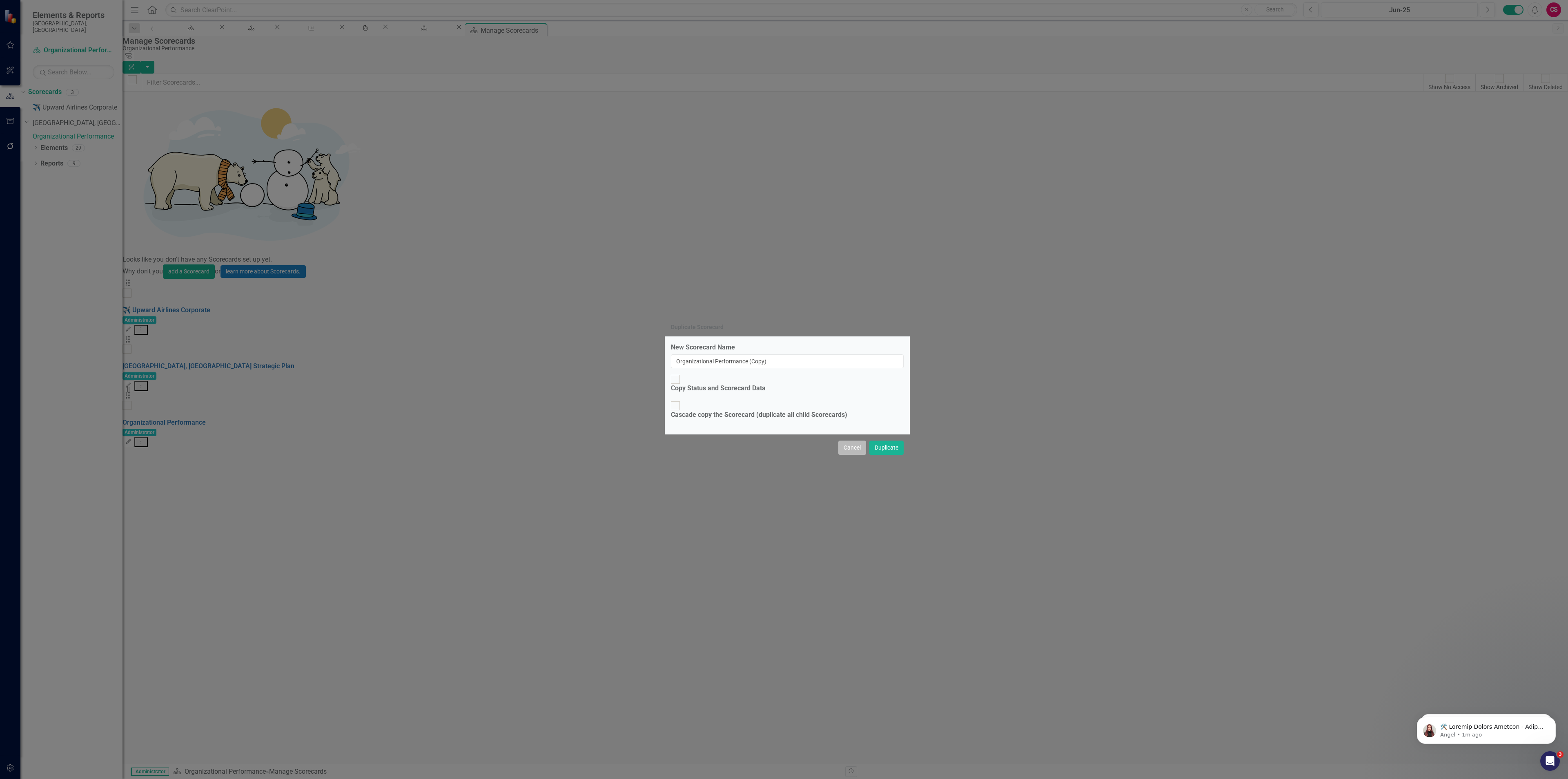
click at [841, 440] on button "Cancel" at bounding box center [852, 447] width 28 height 14
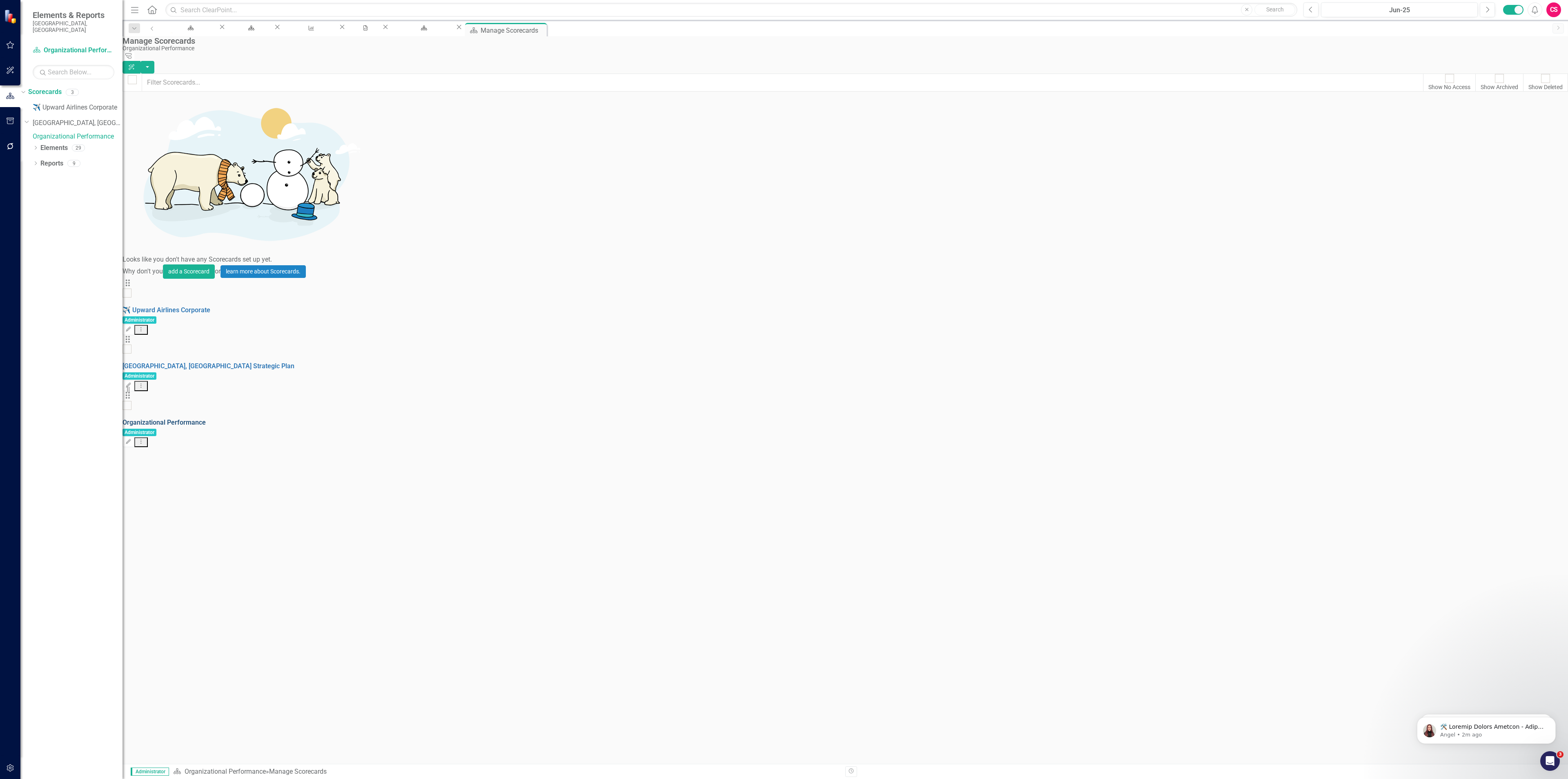
click at [206, 418] on link "Organizational Performance" at bounding box center [164, 422] width 83 height 8
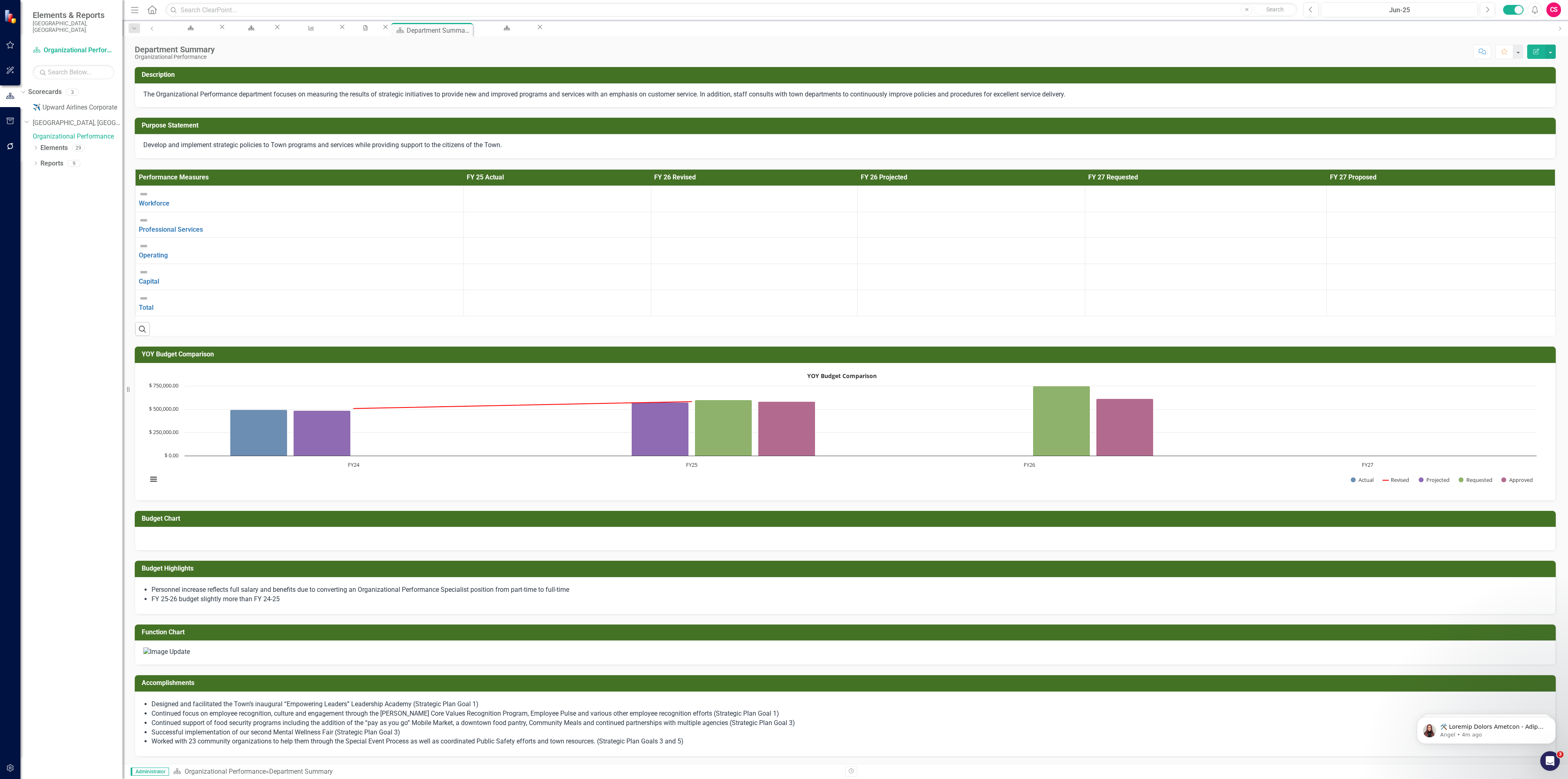
click at [77, 362] on div "Dropdown Scorecards 3 ✈️ Upward Airlines Corporate Dropdown [GEOGRAPHIC_DATA], …" at bounding box center [72, 432] width 102 height 693
click at [10, 770] on icon "button" at bounding box center [10, 767] width 9 height 7
click at [58, 137] on link "System Setup" at bounding box center [72, 132] width 102 height 9
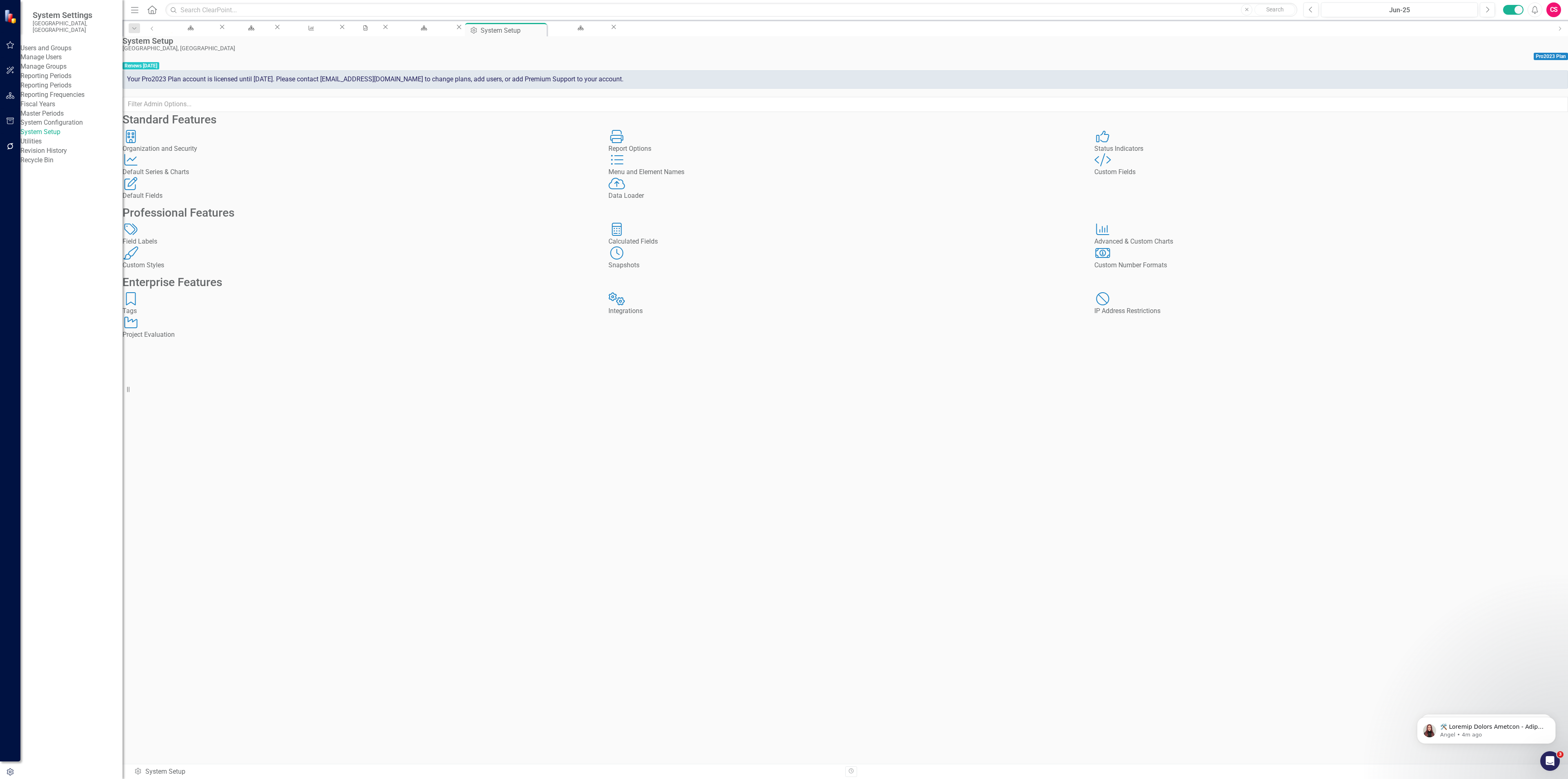
click at [1189, 177] on div "Custom Style Custom Fields" at bounding box center [1331, 165] width 474 height 24
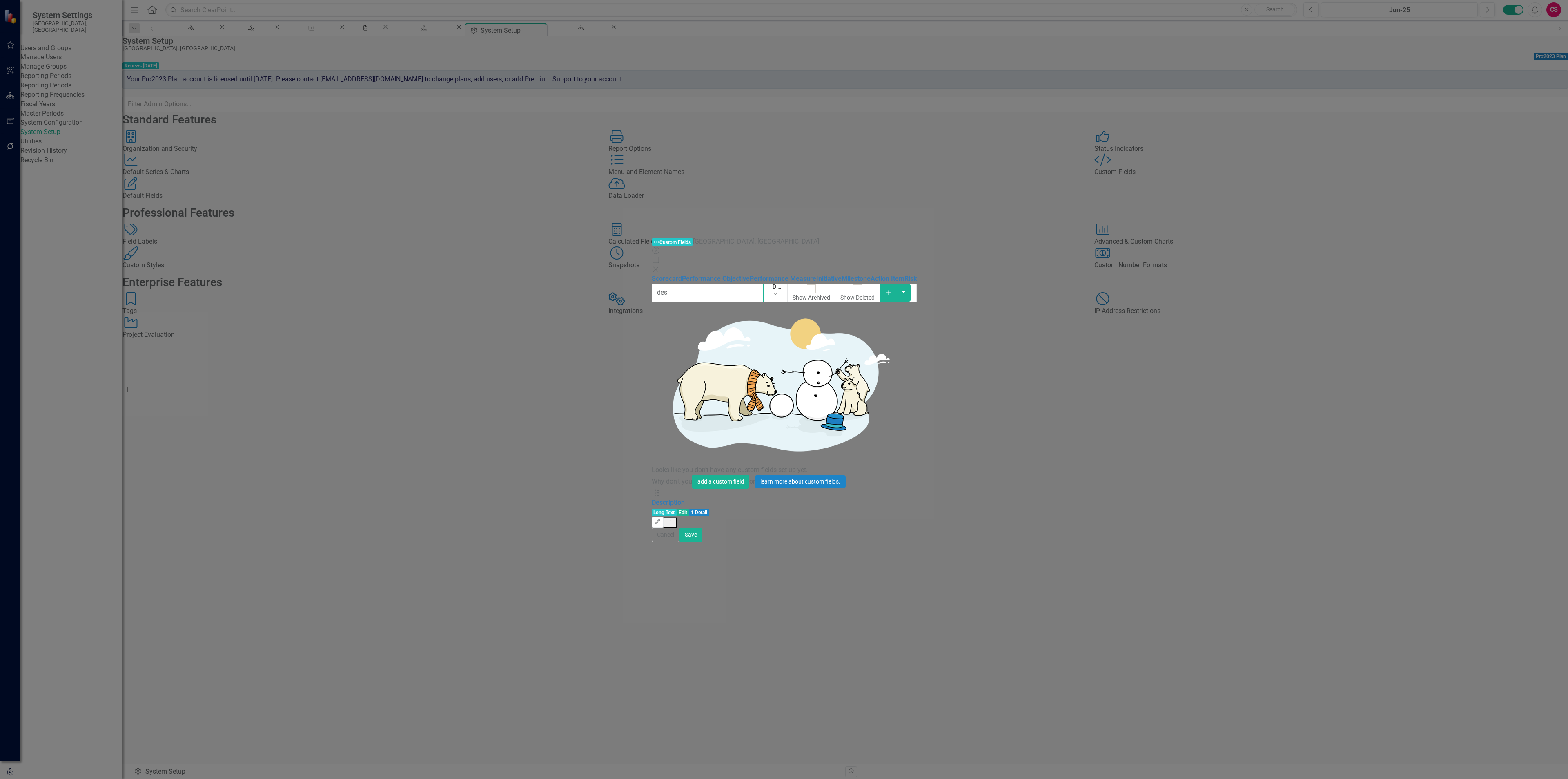
type input "des"
click at [674, 520] on icon "Dropdown Menu" at bounding box center [670, 522] width 7 height 5
